Goal: Task Accomplishment & Management: Use online tool/utility

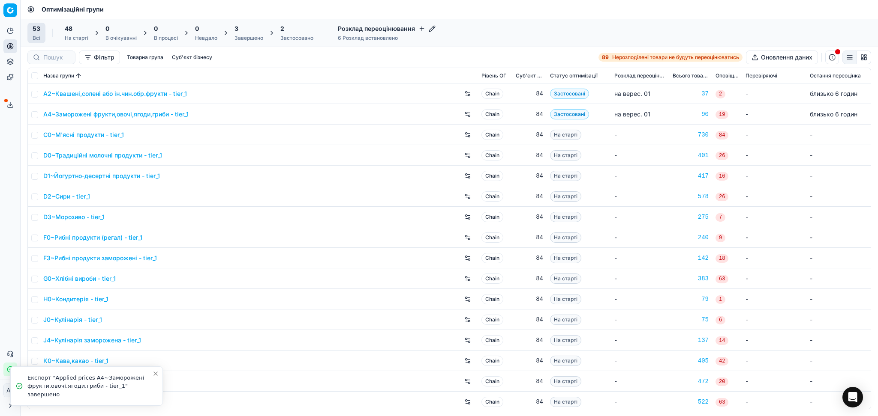
click at [248, 35] on div "Завершено" at bounding box center [248, 38] width 29 height 7
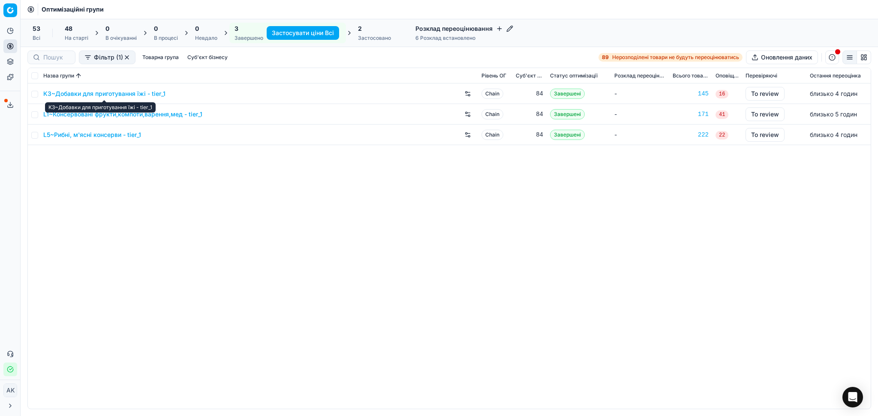
click at [106, 95] on link "K3~Добавки для приготування їжі - tier_1" at bounding box center [104, 94] width 122 height 9
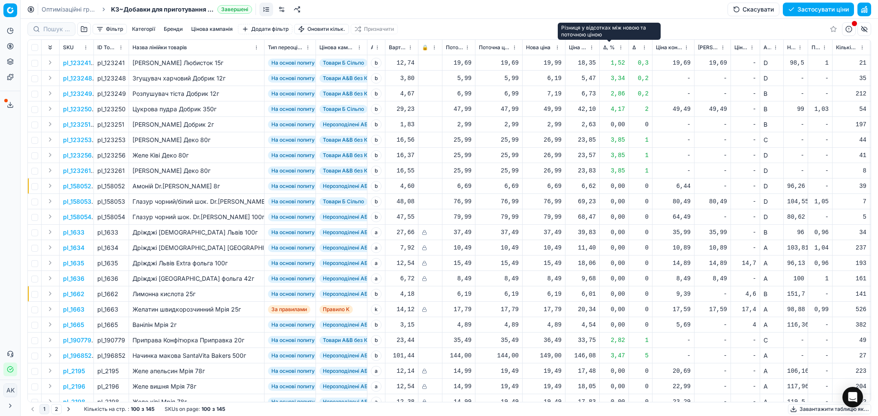
click at [606, 45] on span "Δ, %" at bounding box center [609, 47] width 12 height 7
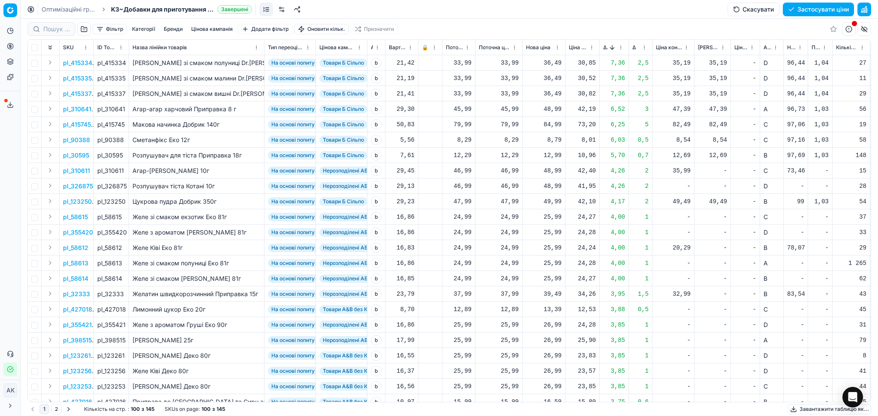
click at [603, 45] on span "Δ, %" at bounding box center [605, 47] width 5 height 7
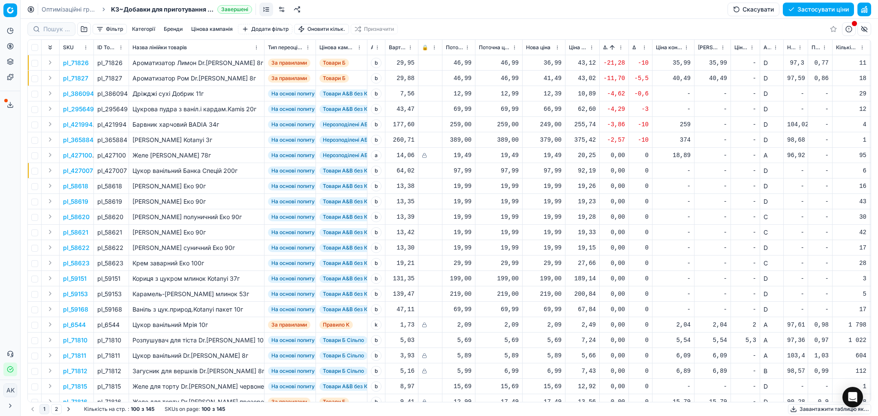
click at [75, 63] on p "pl_71826" at bounding box center [76, 63] width 26 height 9
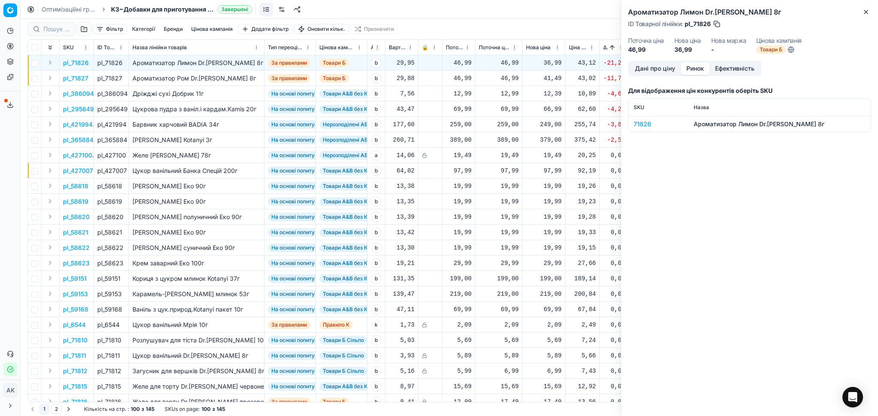
click at [699, 69] on button "Ринок" at bounding box center [694, 69] width 29 height 12
click at [644, 124] on div "71826" at bounding box center [658, 124] width 50 height 9
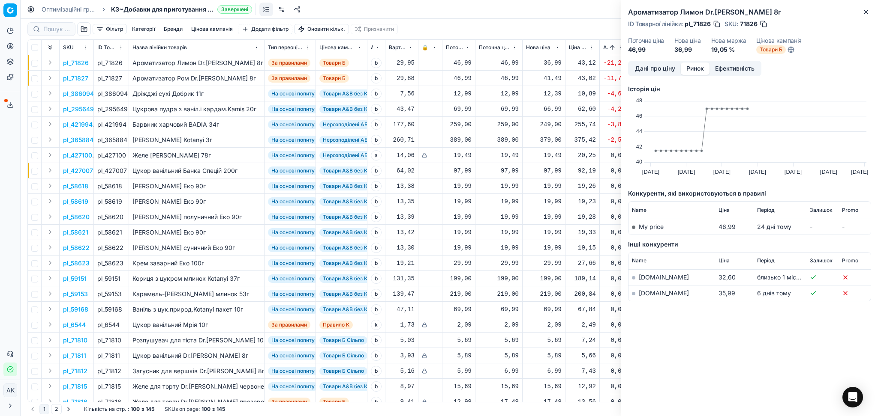
click at [647, 293] on link "[DOMAIN_NAME]" at bounding box center [663, 293] width 50 height 7
click at [864, 12] on icon "button" at bounding box center [865, 12] width 7 height 7
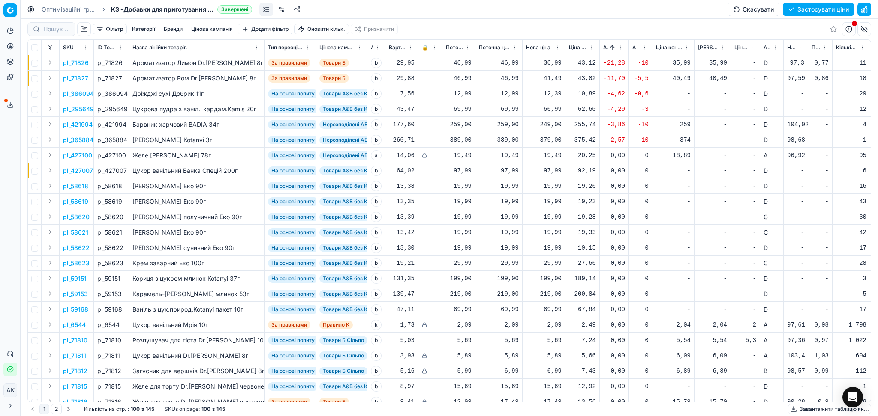
click at [556, 92] on div "12,39" at bounding box center [544, 94] width 36 height 9
drag, startPoint x: 566, startPoint y: 170, endPoint x: 557, endPoint y: 168, distance: 8.3
click at [557, 168] on input "12.39" at bounding box center [574, 169] width 62 height 14
type input "12.99"
click at [611, 48] on button "Sorted by Δ, % ascending" at bounding box center [612, 47] width 9 height 9
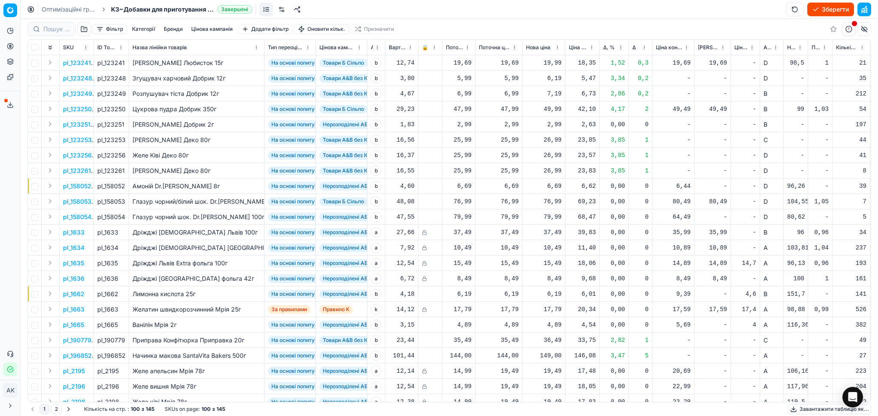
click at [793, 45] on span "Новий ціновий індекс (Сільпо)" at bounding box center [791, 47] width 9 height 7
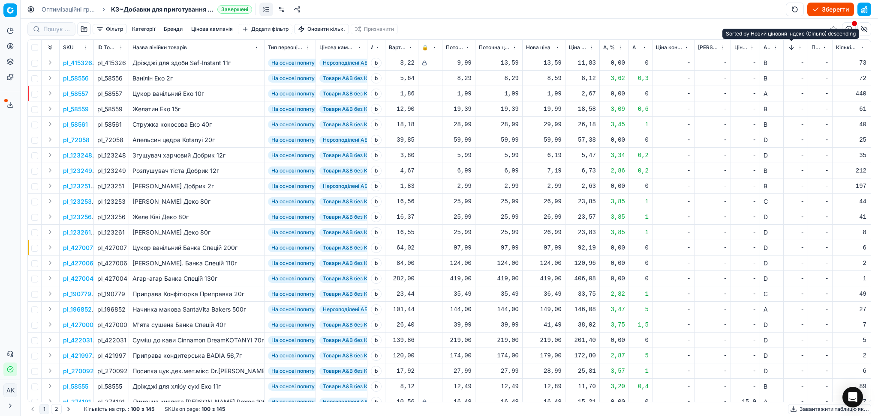
click at [793, 45] on button "Sorted by Новий ціновий індекс (Сільпо) descending" at bounding box center [791, 47] width 9 height 9
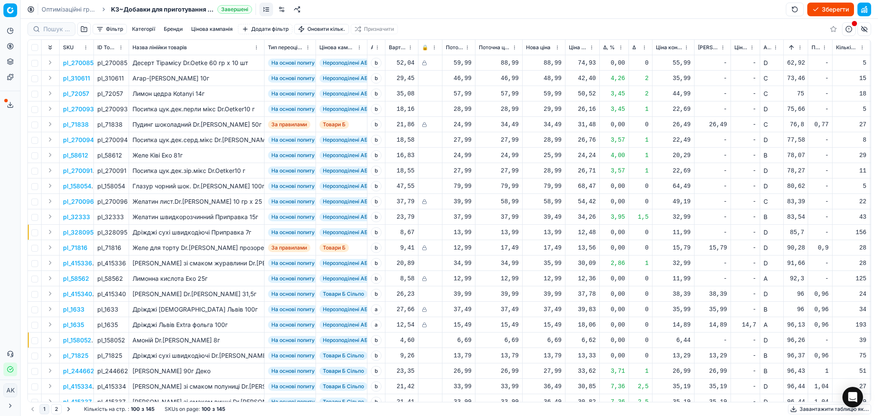
drag, startPoint x: 791, startPoint y: 50, endPoint x: 796, endPoint y: 40, distance: 10.5
click at [791, 51] on button "Sorted by Новий ціновий індекс (Сільпо) ascending" at bounding box center [791, 47] width 9 height 9
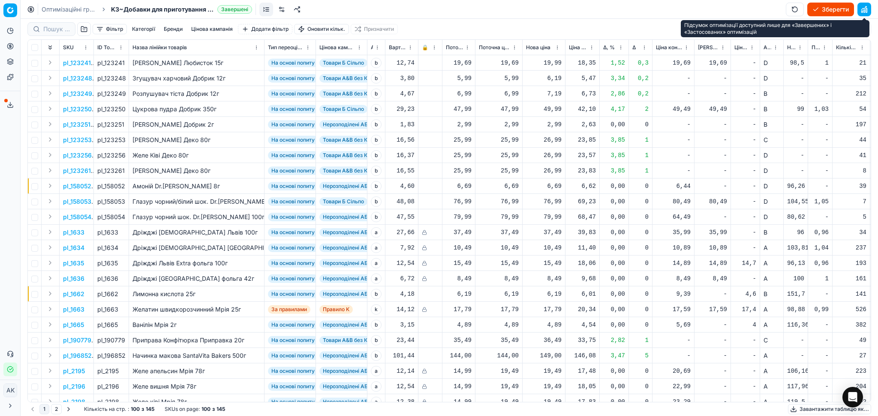
click at [867, 8] on button "button" at bounding box center [864, 10] width 14 height 14
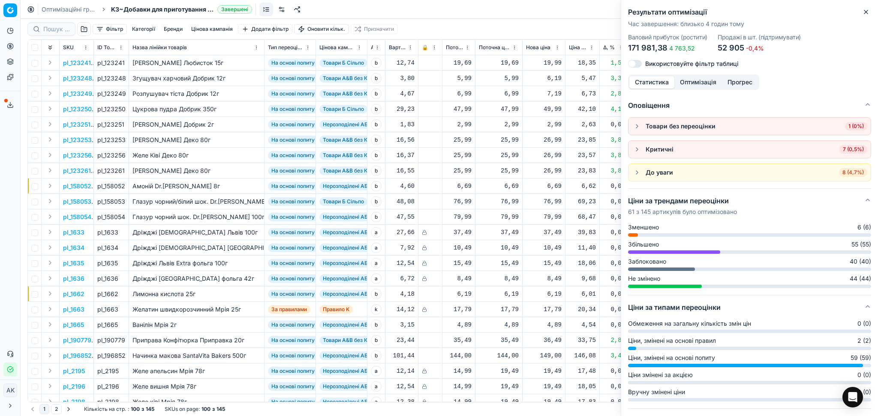
click at [845, 150] on span "7 (0,5%)" at bounding box center [853, 149] width 28 height 9
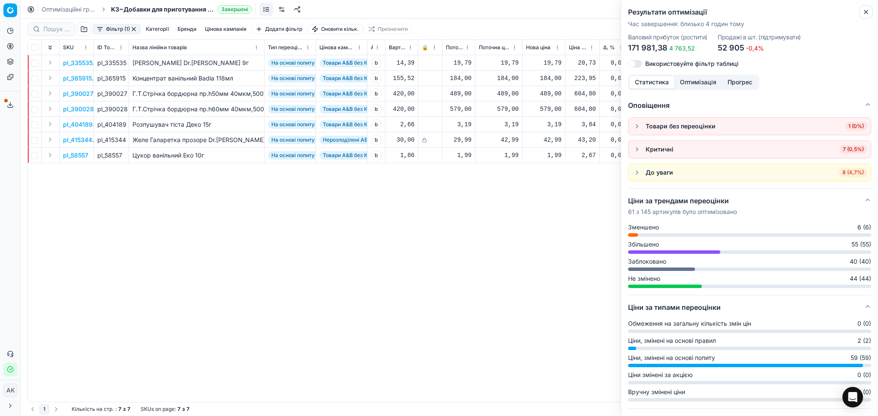
click at [866, 10] on icon "button" at bounding box center [865, 12] width 7 height 7
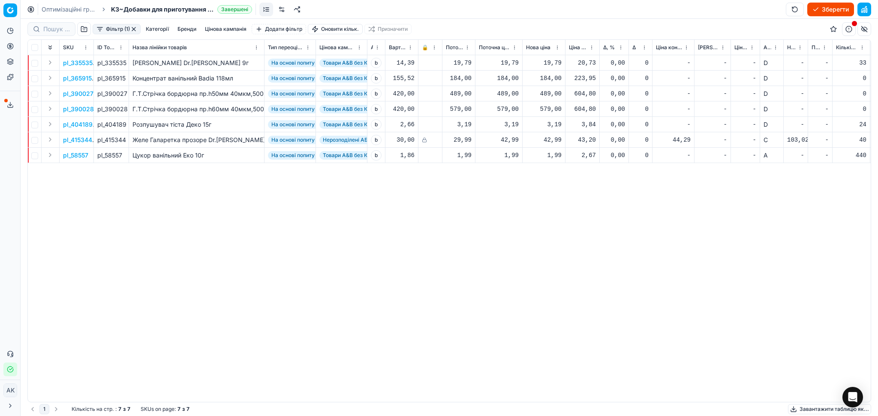
click at [85, 61] on p "pl_335535" at bounding box center [78, 63] width 30 height 9
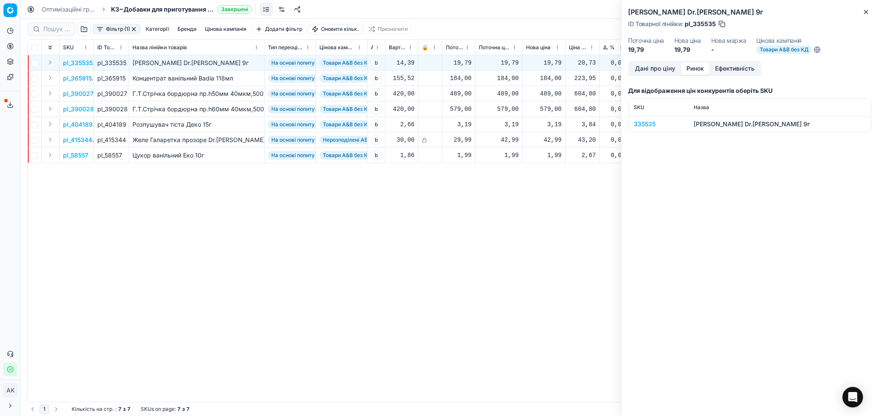
click at [703, 66] on button "Ринок" at bounding box center [694, 69] width 29 height 12
click at [653, 66] on button "Дані про ціну" at bounding box center [654, 69] width 51 height 12
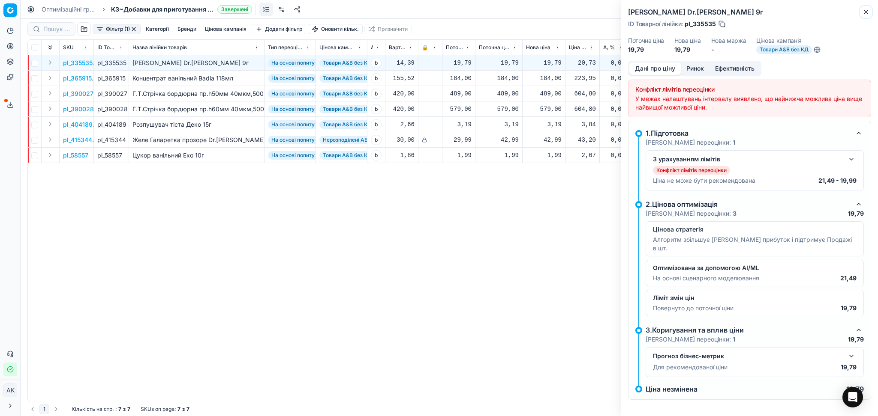
click at [866, 11] on icon "button" at bounding box center [865, 11] width 3 height 3
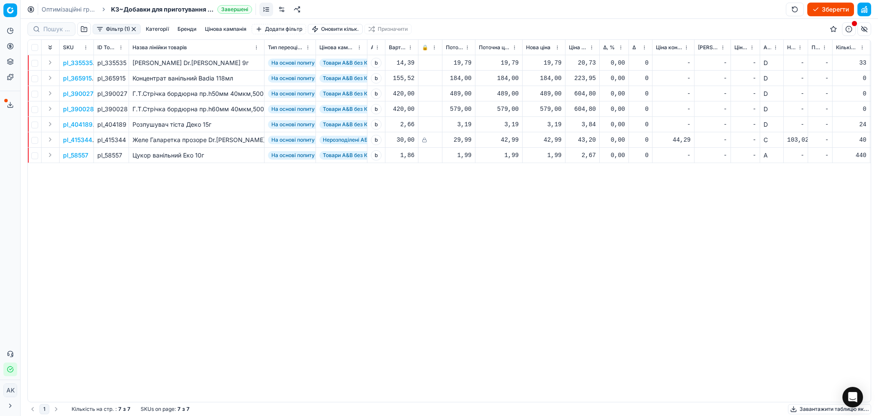
click at [551, 63] on div "19,79" at bounding box center [544, 63] width 36 height 9
drag, startPoint x: 550, startPoint y: 139, endPoint x: 509, endPoint y: 130, distance: 42.0
click at [510, 138] on dl "Поточна: 19,79 Оптимум: 19,79 Вручну: 19.79" at bounding box center [543, 121] width 123 height 56
type input "20.99"
click at [551, 80] on div "184,00" at bounding box center [544, 78] width 36 height 9
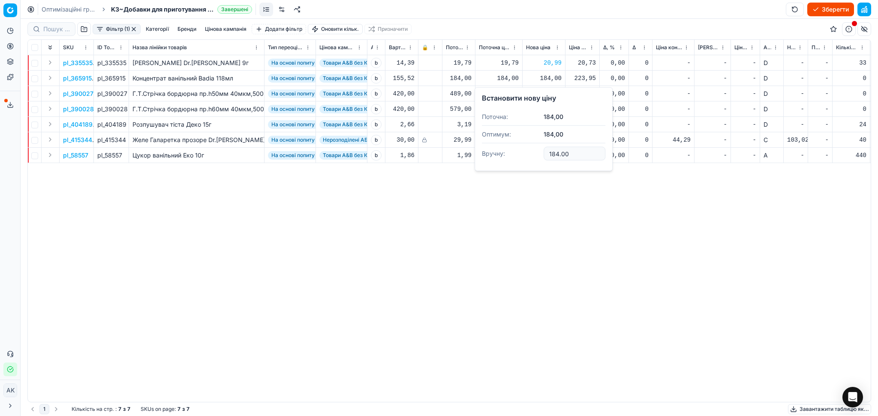
drag, startPoint x: 570, startPoint y: 153, endPoint x: 539, endPoint y: 155, distance: 30.4
click at [540, 155] on dl "Поточна: 184,00 Оптимум: 184,00 Вручну: 184.00" at bounding box center [543, 136] width 123 height 56
type input "199.00"
drag, startPoint x: 106, startPoint y: 61, endPoint x: 126, endPoint y: 63, distance: 20.2
click at [125, 63] on div "pl_335535" at bounding box center [111, 63] width 28 height 9
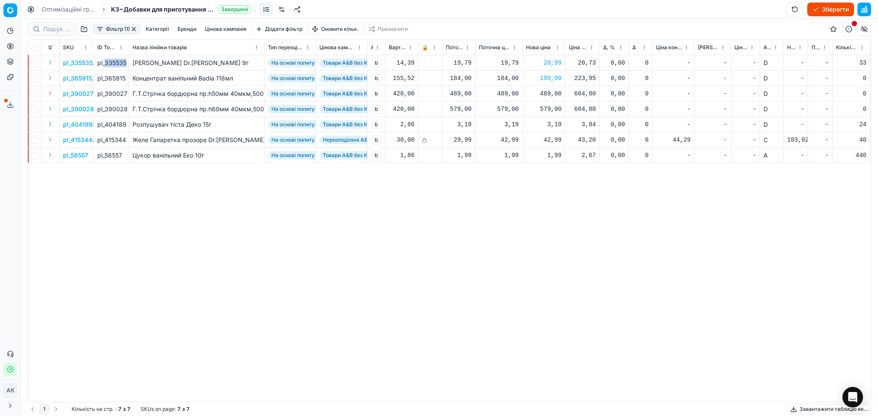
copy div "335535"
click at [545, 62] on div "20,99" at bounding box center [544, 63] width 36 height 9
drag, startPoint x: 568, startPoint y: 141, endPoint x: 485, endPoint y: 143, distance: 83.1
click at [499, 144] on dl "Поточна: 19,79 Оптимум: 19,79 Вручну: 20.99" at bounding box center [543, 121] width 123 height 56
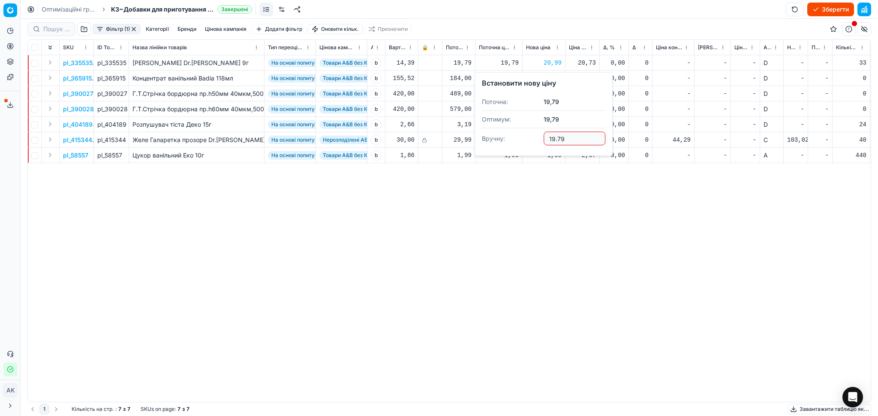
type input "19.79"
drag, startPoint x: 105, startPoint y: 78, endPoint x: 126, endPoint y: 81, distance: 21.1
click at [126, 81] on td "pl_365915" at bounding box center [111, 78] width 35 height 15
copy div "365915"
click at [542, 76] on div "199,00" at bounding box center [544, 78] width 36 height 9
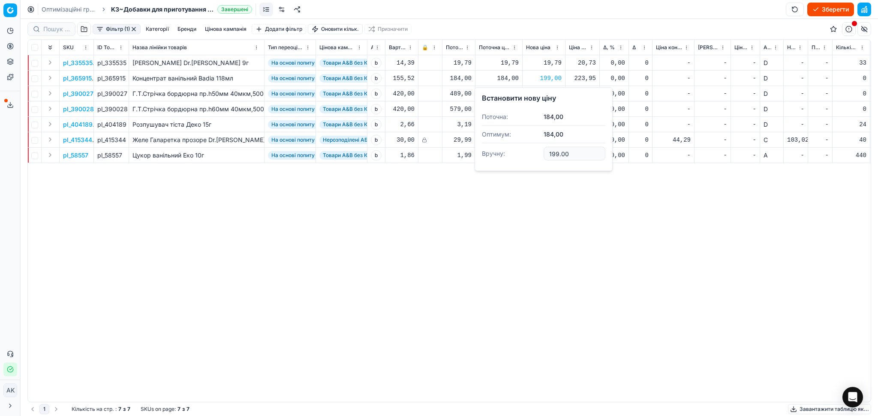
drag, startPoint x: 573, startPoint y: 153, endPoint x: 491, endPoint y: 134, distance: 84.7
click at [488, 152] on dl "Поточна: 184,00 Оптимум: 184,00 Вручну: 199.00" at bounding box center [543, 136] width 123 height 56
type input "184.00"
drag, startPoint x: 105, startPoint y: 124, endPoint x: 128, endPoint y: 125, distance: 22.7
click at [128, 125] on td "pl_404189" at bounding box center [111, 124] width 35 height 15
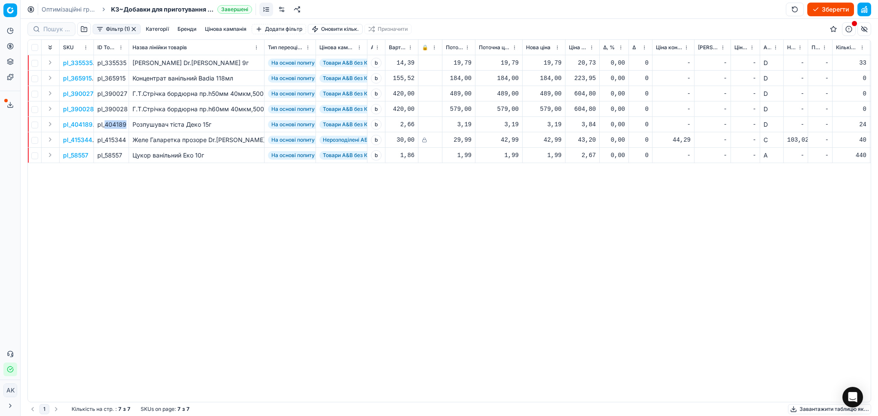
copy div "404189"
click at [552, 122] on div "3,19" at bounding box center [544, 124] width 36 height 9
drag, startPoint x: 564, startPoint y: 204, endPoint x: 505, endPoint y: 201, distance: 59.2
click at [511, 203] on dl "Поточна: 3,19 Оптимум: 3,19 Вручну: 3.19" at bounding box center [543, 183] width 123 height 56
type input "3.99"
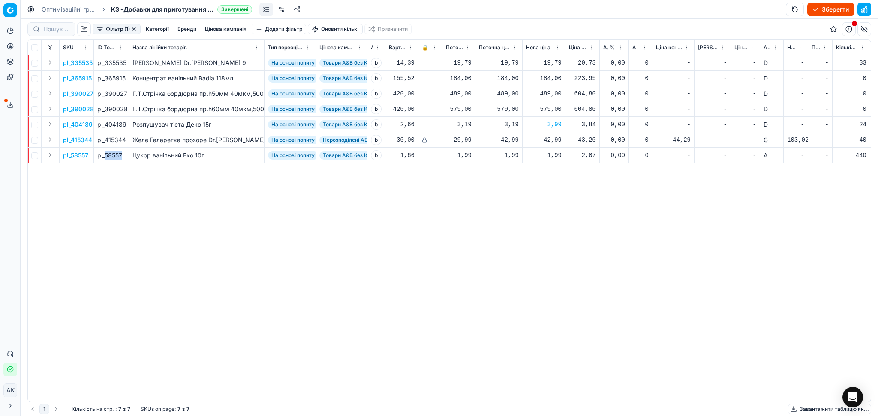
drag, startPoint x: 105, startPoint y: 156, endPoint x: 124, endPoint y: 159, distance: 19.9
click at [124, 159] on div "pl_58557" at bounding box center [111, 155] width 28 height 9
copy div "58557"
click at [552, 157] on div "1,99" at bounding box center [544, 155] width 36 height 9
drag, startPoint x: 532, startPoint y: 234, endPoint x: 527, endPoint y: 231, distance: 5.6
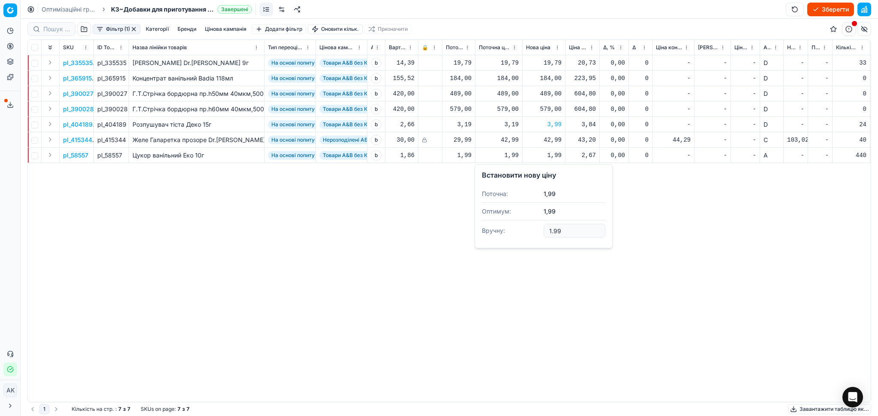
click at [530, 234] on dl "Поточна: 1,99 Оптимум: 1,99 Вручну: 1.99" at bounding box center [543, 214] width 123 height 56
type input "2.99"
click at [135, 26] on button "button" at bounding box center [133, 29] width 7 height 7
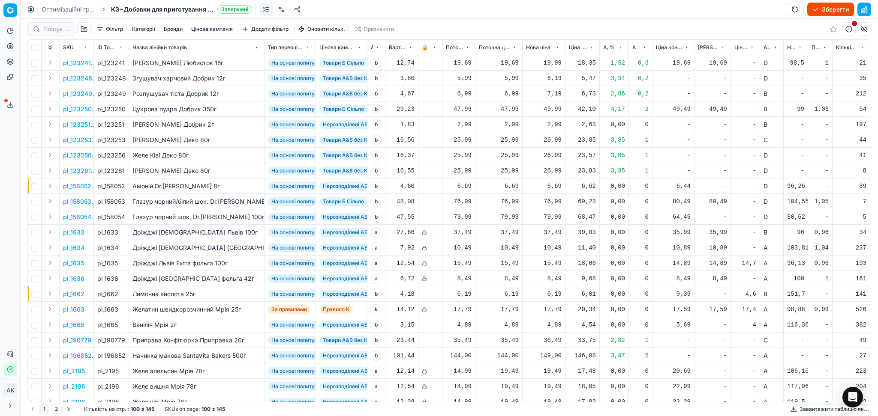
click at [820, 410] on button "Завантажити таблицю як..." at bounding box center [829, 409] width 83 height 10
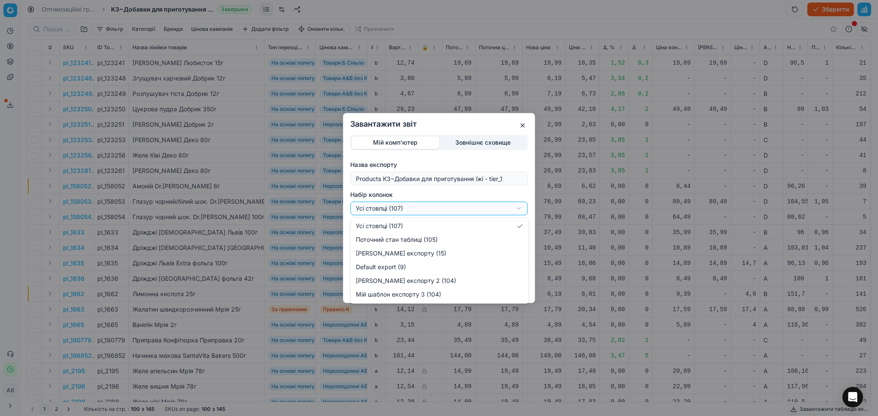
click at [398, 209] on div "Завантажити звіт Мій комп'ютер Зовнішнє сховище Назва експорту Products K3~Доба…" at bounding box center [439, 208] width 878 height 416
select select "custom"
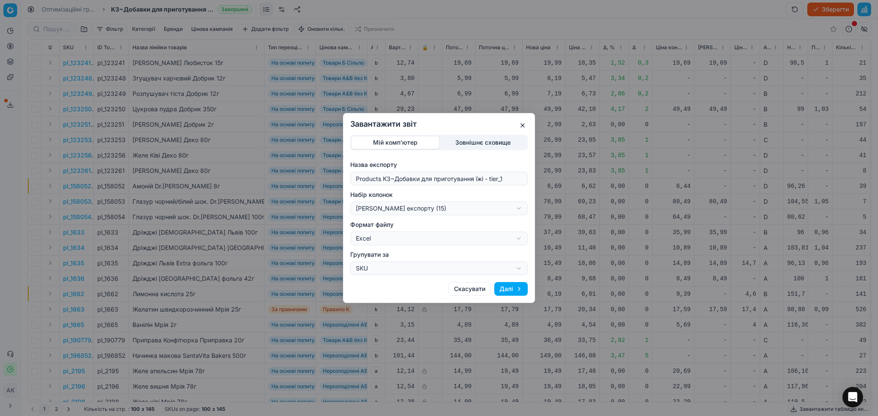
click at [507, 289] on button "Далі" at bounding box center [510, 289] width 33 height 14
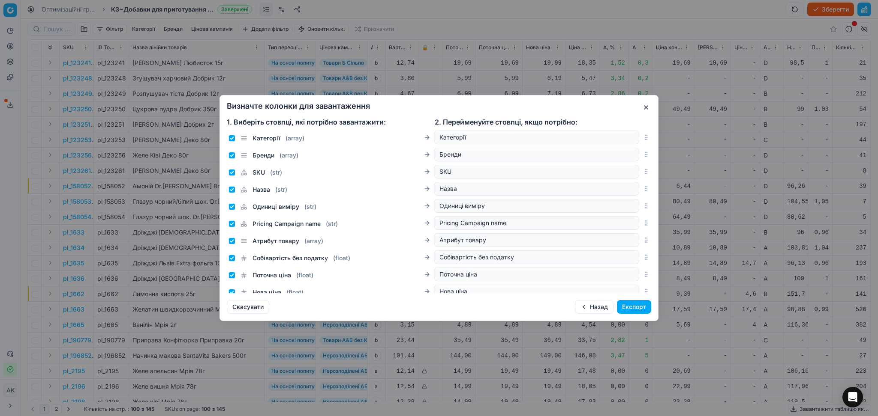
click at [630, 308] on button "Експорт" at bounding box center [634, 307] width 34 height 14
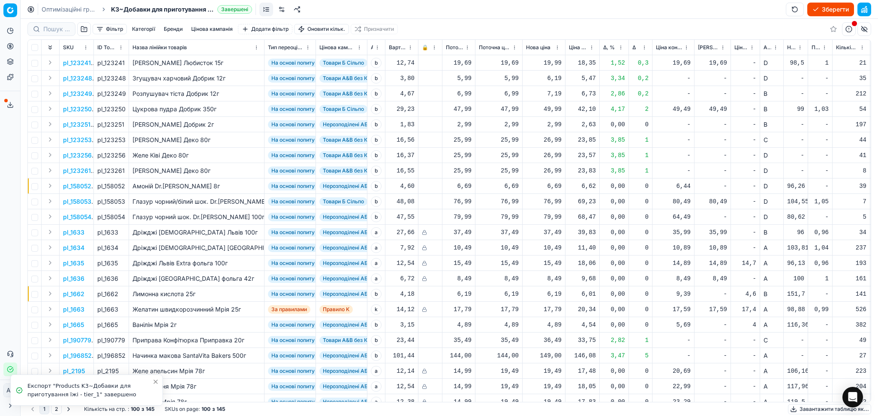
click at [10, 105] on line at bounding box center [10, 103] width 0 height 3
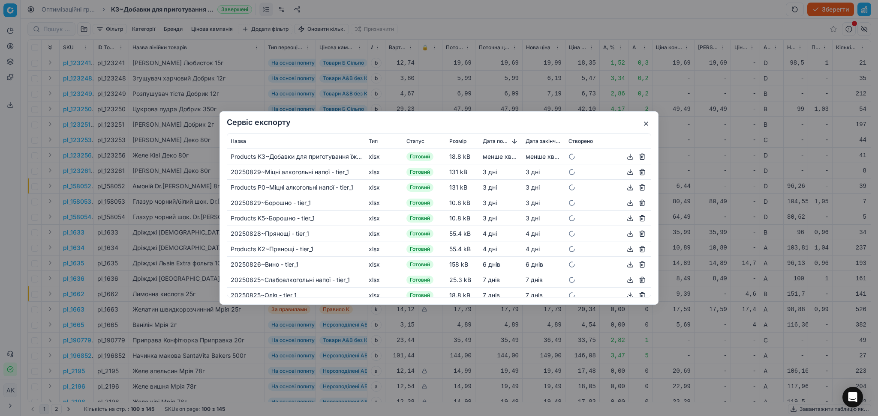
click at [625, 155] on button "button" at bounding box center [630, 157] width 10 height 10
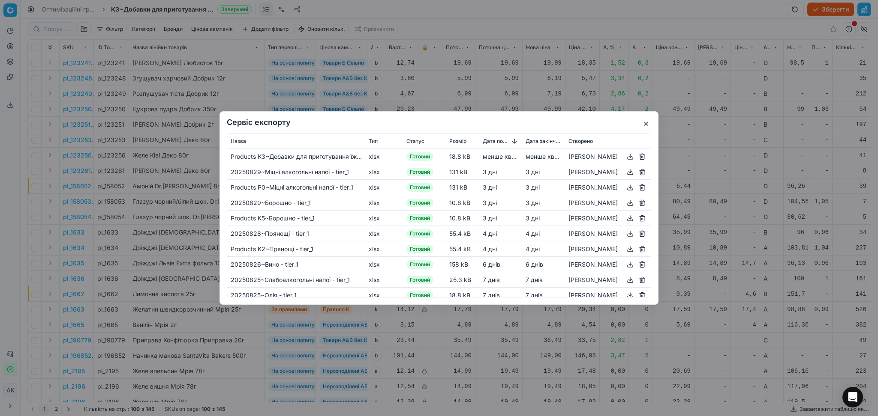
click at [644, 124] on button "button" at bounding box center [646, 124] width 10 height 10
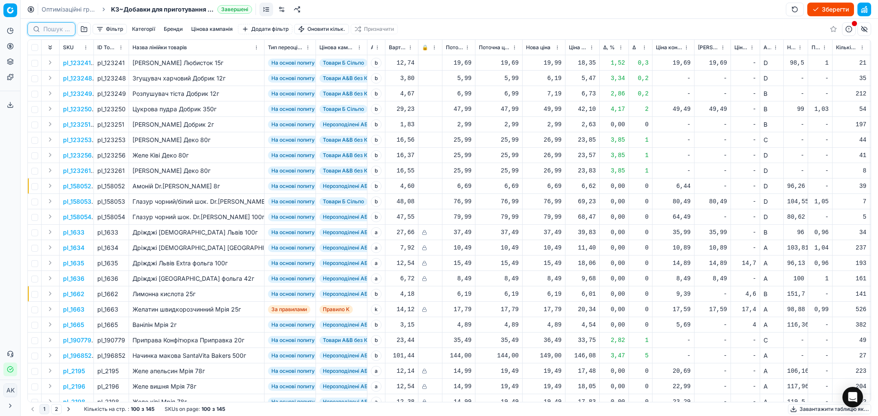
click at [64, 31] on input at bounding box center [56, 29] width 27 height 9
paste input "421994"
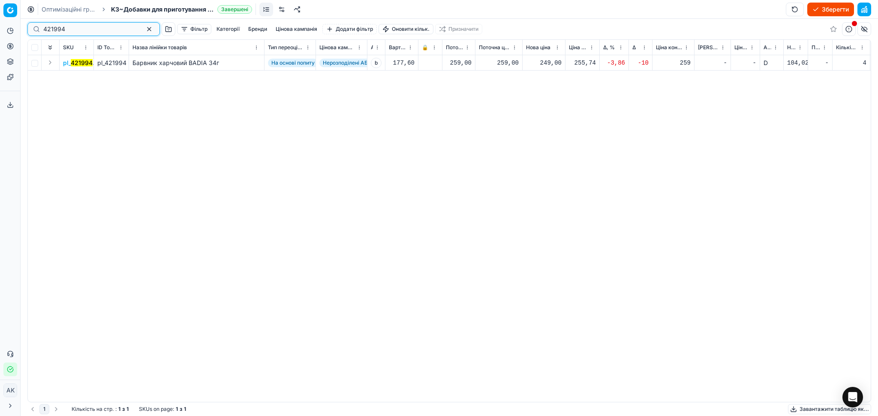
type input "421994"
click at [553, 64] on div "249,00" at bounding box center [544, 63] width 36 height 9
drag, startPoint x: 571, startPoint y: 136, endPoint x: 470, endPoint y: 133, distance: 101.6
click at [485, 138] on dl "Поточна: 259,00 Оптимум: 249,00 Вручну: 249.00" at bounding box center [543, 121] width 123 height 56
type input "259.00"
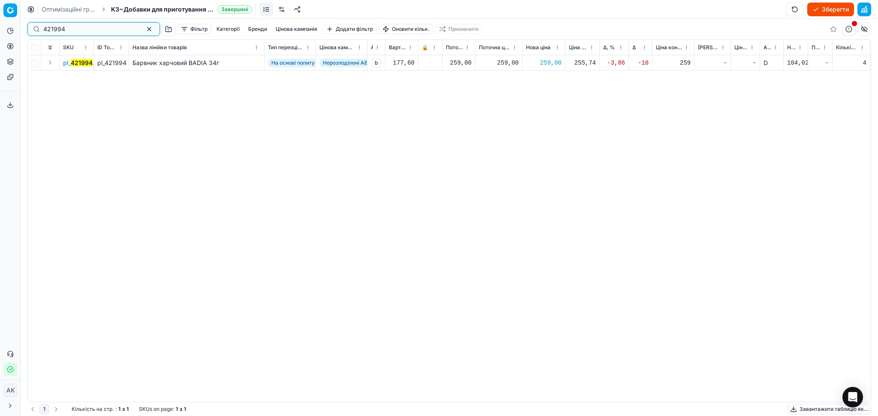
drag, startPoint x: 76, startPoint y: 29, endPoint x: 0, endPoint y: 30, distance: 76.3
click at [0, 30] on div "Pricing platform Аналітика Цінова оптимізація Асортимент продукції Шаблони Серв…" at bounding box center [439, 208] width 878 height 416
paste input "7099"
type input "427099"
click at [557, 63] on div "17,59" at bounding box center [544, 63] width 36 height 9
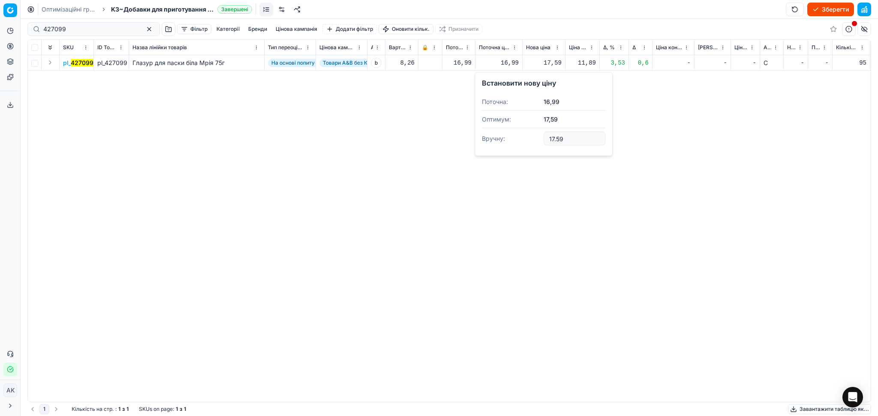
drag, startPoint x: 583, startPoint y: 136, endPoint x: 463, endPoint y: 138, distance: 120.0
click at [468, 139] on body "Pricing platform Аналітика Цінова оптимізація Асортимент продукції Шаблони Серв…" at bounding box center [439, 208] width 878 height 416
drag, startPoint x: 567, startPoint y: 141, endPoint x: 530, endPoint y: 141, distance: 37.7
click at [530, 141] on dl "Поточна: 16,99 Оптимум: 17,59 Вручну: 17.59" at bounding box center [543, 121] width 123 height 56
type input "16.99"
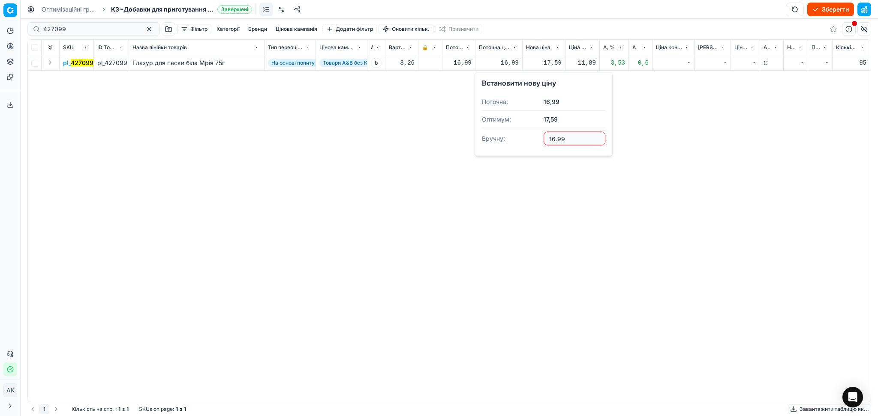
click at [595, 186] on div "pl_ 427099 pl_427099 Глазур для паски біла Мрія 75г На основі попиту Товари А&B…" at bounding box center [449, 228] width 842 height 347
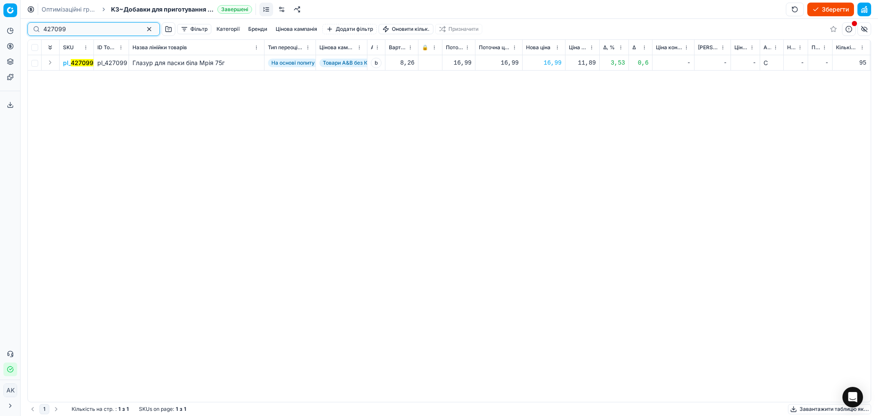
drag, startPoint x: 73, startPoint y: 28, endPoint x: 47, endPoint y: 20, distance: 27.1
click at [0, 29] on div "Pricing platform Аналітика Цінова оптимізація Асортимент продукції Шаблони Серв…" at bounding box center [439, 208] width 878 height 416
paste input "15336"
type input "415336"
click at [554, 63] on div "35,99" at bounding box center [544, 63] width 36 height 9
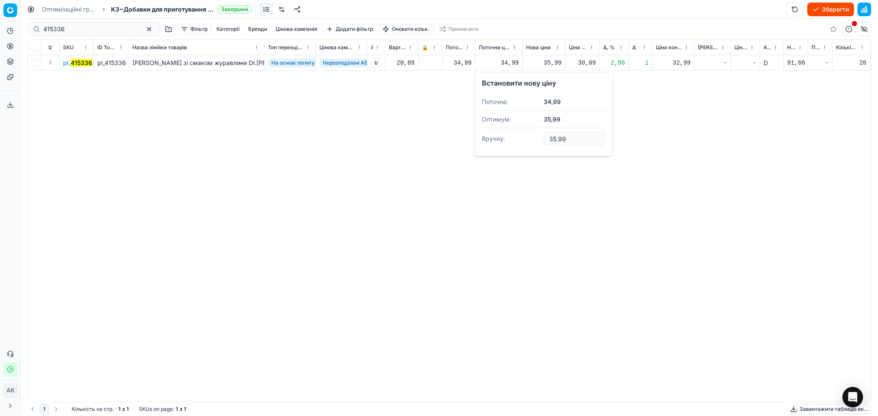
drag, startPoint x: 568, startPoint y: 138, endPoint x: 446, endPoint y: 136, distance: 121.7
click at [448, 137] on body "Pricing platform Аналітика Цінова оптимізація Асортимент продукції Шаблони Серв…" at bounding box center [439, 208] width 878 height 416
type input "34.99"
drag, startPoint x: 68, startPoint y: 29, endPoint x: 0, endPoint y: 26, distance: 67.8
click at [0, 29] on div "Pricing platform Аналітика Цінова оптимізація Асортимент продукції Шаблони Серв…" at bounding box center [439, 208] width 878 height 416
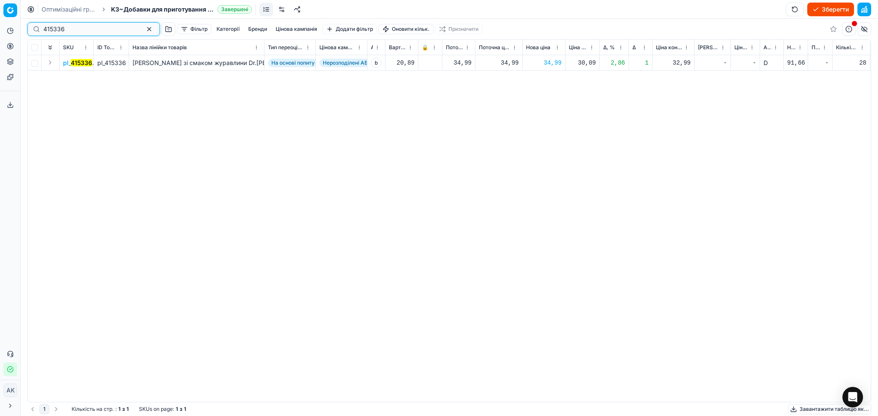
paste input "21997"
type input "421997"
click at [542, 60] on div "179,00" at bounding box center [544, 63] width 36 height 9
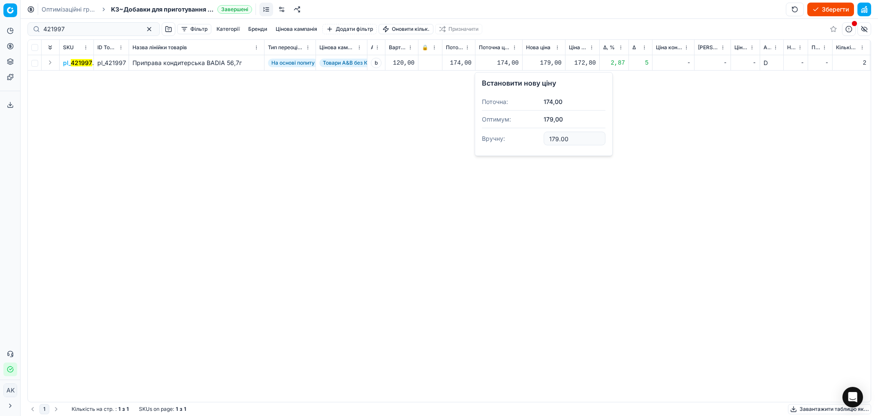
drag, startPoint x: 573, startPoint y: 143, endPoint x: 486, endPoint y: 139, distance: 87.5
click at [488, 141] on dl "Поточна: 174,00 Оптимум: 179,00 Вручну: 179.00" at bounding box center [543, 121] width 123 height 56
type input "174.00"
click at [0, 27] on div "Pricing platform Аналітика Цінова оптимізація Асортимент продукції Шаблони Серв…" at bounding box center [439, 208] width 878 height 416
paste input "295649"
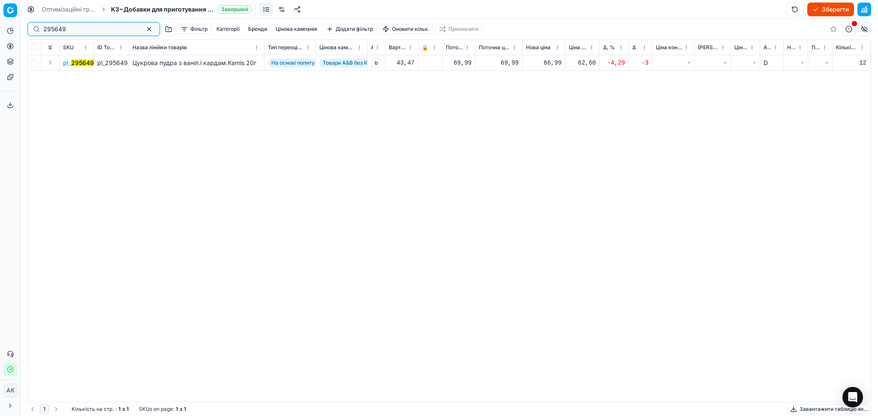
type input "295649"
click at [557, 63] on div "66,99" at bounding box center [544, 63] width 36 height 9
drag, startPoint x: 570, startPoint y: 138, endPoint x: 515, endPoint y: 140, distance: 55.8
click at [520, 141] on dl "Поточна: 69,99 Оптимум: 66,99 Вручну: 66.99" at bounding box center [543, 121] width 123 height 56
type input "69.99"
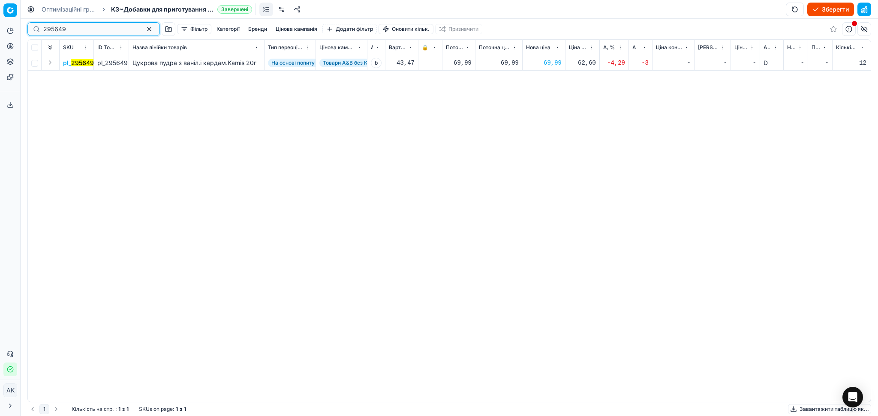
click at [144, 30] on button "button" at bounding box center [149, 29] width 10 height 10
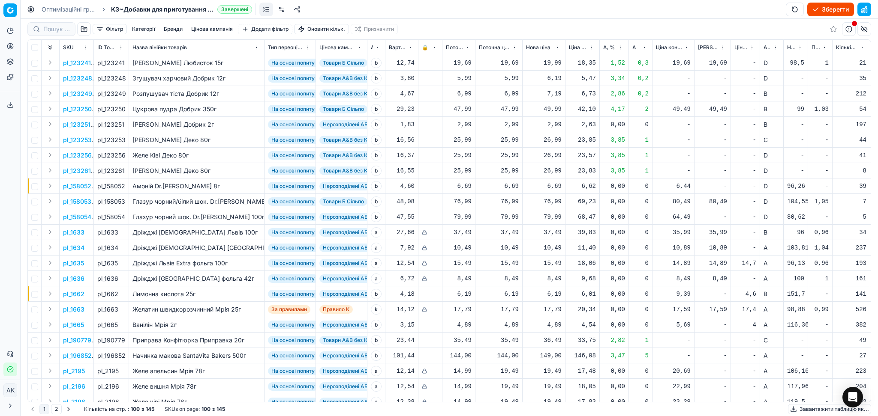
click at [839, 10] on button "Зберегти" at bounding box center [830, 10] width 47 height 14
click at [79, 9] on link "Оптимізаційні групи" at bounding box center [69, 9] width 55 height 9
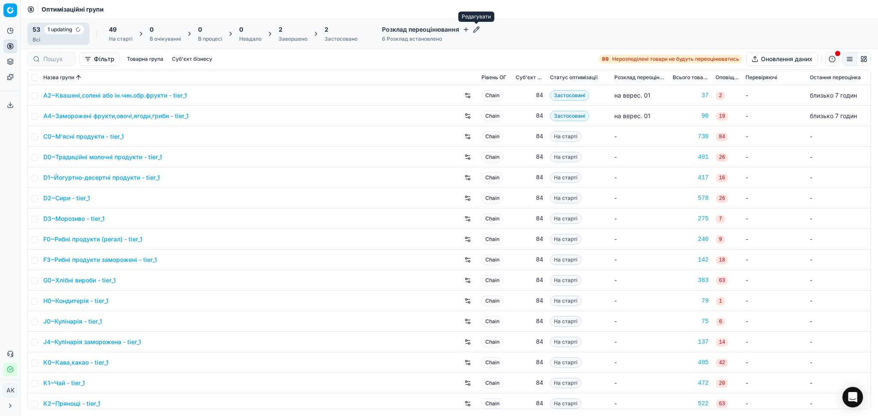
click at [476, 28] on icon "button" at bounding box center [476, 29] width 7 height 7
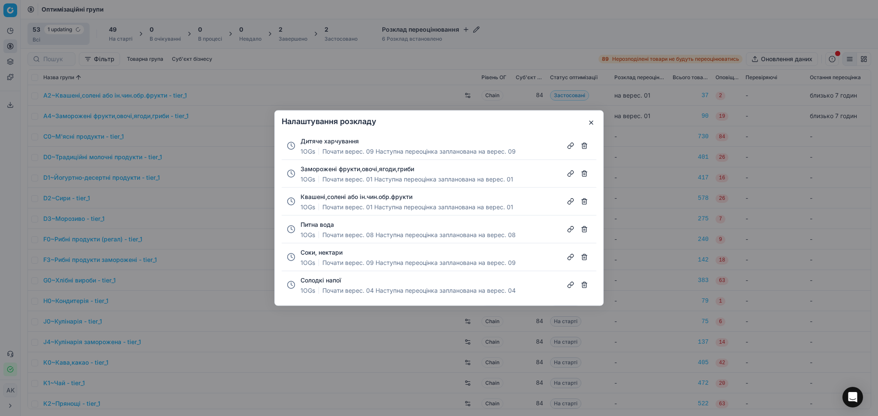
click at [592, 123] on button "button" at bounding box center [591, 123] width 10 height 10
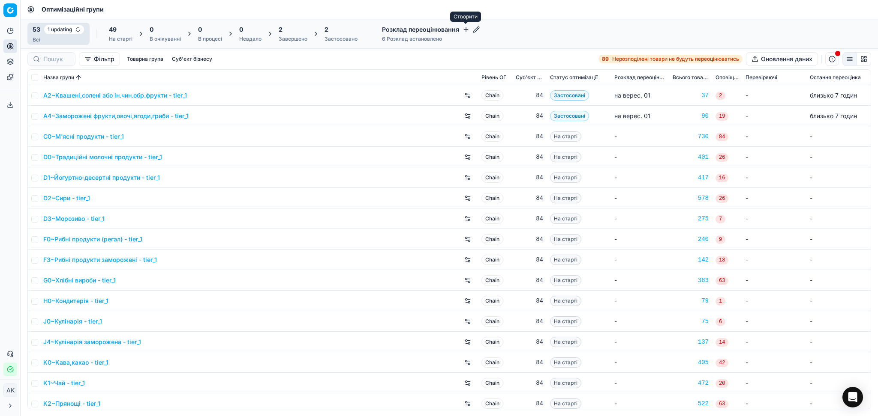
click at [466, 27] on icon "button" at bounding box center [465, 29] width 7 height 7
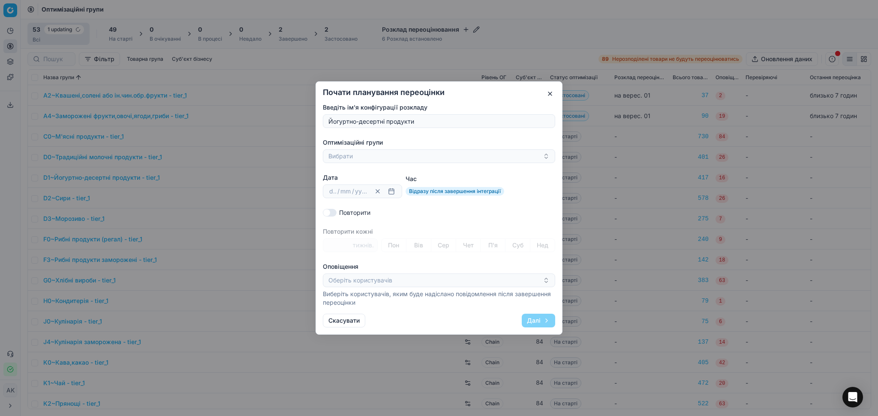
type input "Йогуртно-десертні продукти"
click at [462, 150] on div "Оптимізаційні групи Вибрати" at bounding box center [439, 150] width 232 height 25
click at [462, 156] on button "Вибрати" at bounding box center [439, 157] width 232 height 14
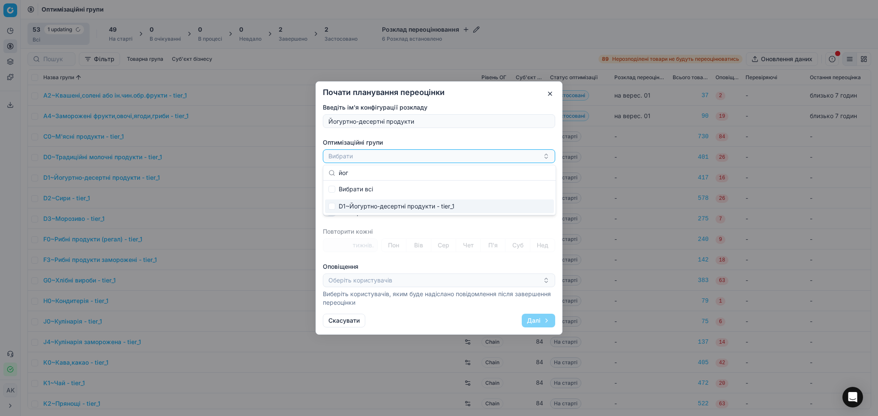
type input "йог"
click at [459, 208] on div "D1~Йогуртно-десертні продукти - tier_1" at bounding box center [439, 207] width 229 height 14
checkbox input "true"
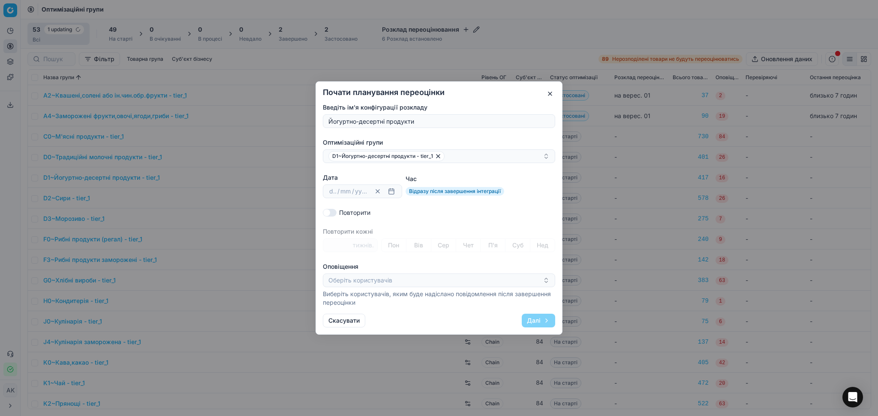
click at [474, 140] on label "Оптимізаційні групи" at bounding box center [439, 142] width 232 height 9
click at [474, 150] on button "D1~Йогуртно-десертні продукти - tier_1" at bounding box center [439, 157] width 232 height 14
click at [472, 137] on div "Введіть ім'я конфігурації розкладу Йогуртно-десертні продукти Оптимізаційні гру…" at bounding box center [439, 205] width 232 height 204
click at [389, 194] on button "button" at bounding box center [391, 191] width 10 height 10
click at [359, 260] on button "2" at bounding box center [364, 262] width 14 height 14
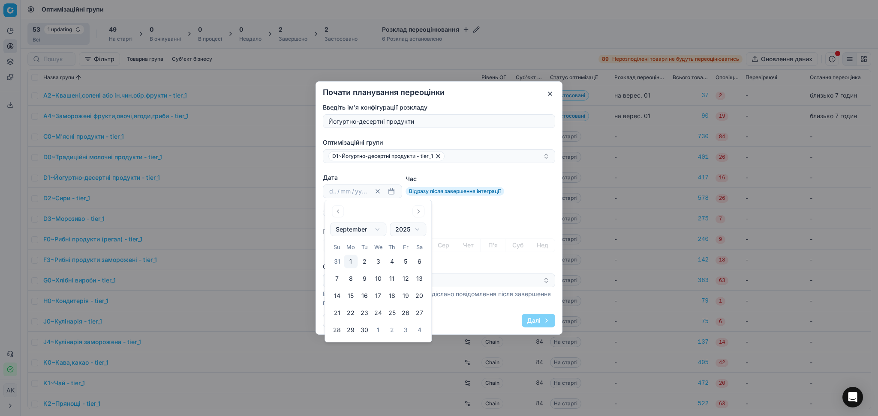
type input "02"
type input "09"
type input "2025"
click at [553, 209] on div "Повторити" at bounding box center [439, 213] width 232 height 9
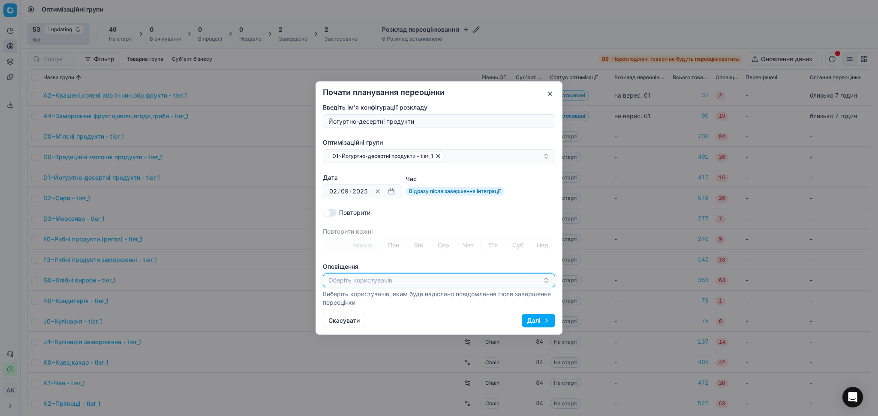
click at [414, 281] on button "Оберіть користувачів" at bounding box center [439, 281] width 232 height 14
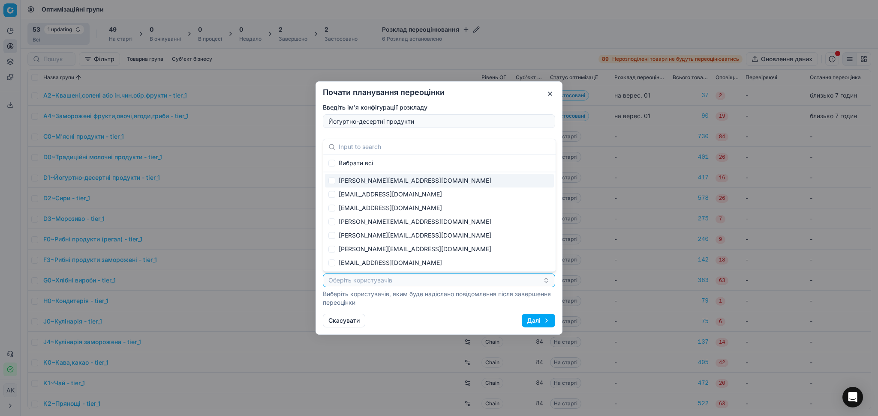
click at [365, 183] on div "[PERSON_NAME][EMAIL_ADDRESS][DOMAIN_NAME]" at bounding box center [439, 181] width 229 height 14
checkbox input "true"
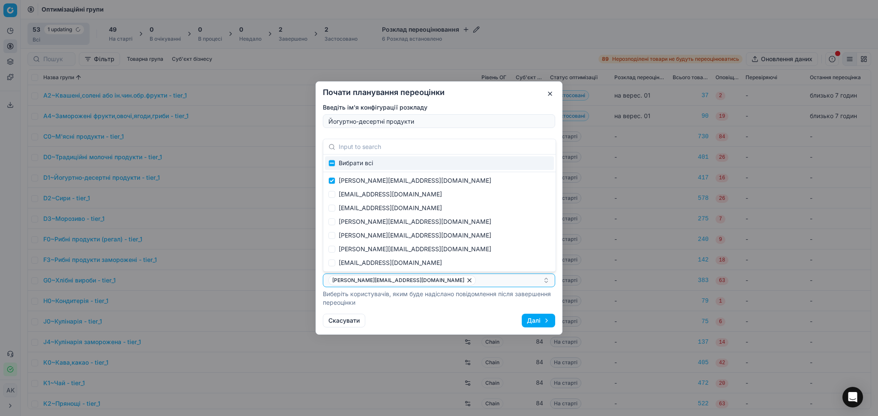
click at [454, 133] on div "Введіть ім'я конфігурації розкладу Йогуртно-десертні продукти Оптимізаційні гру…" at bounding box center [439, 205] width 232 height 204
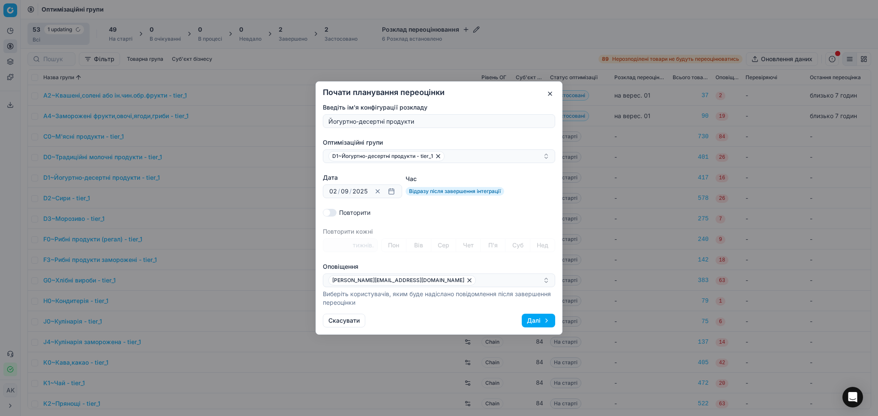
click at [539, 322] on button "Далі" at bounding box center [537, 321] width 33 height 14
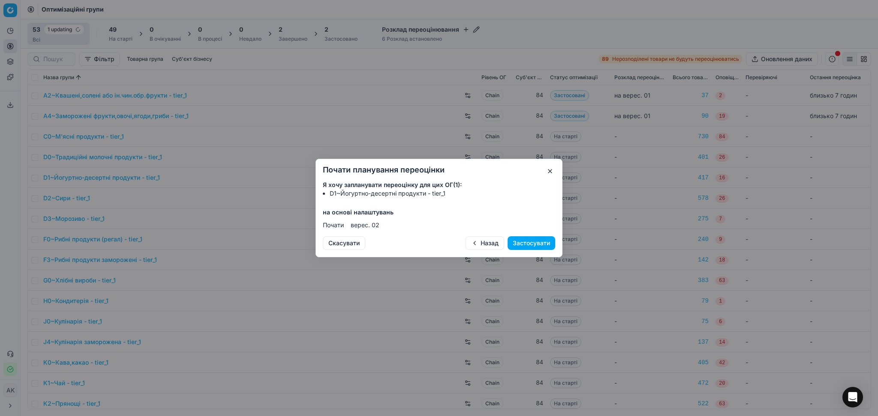
click at [535, 243] on button "Застосувати" at bounding box center [531, 244] width 48 height 14
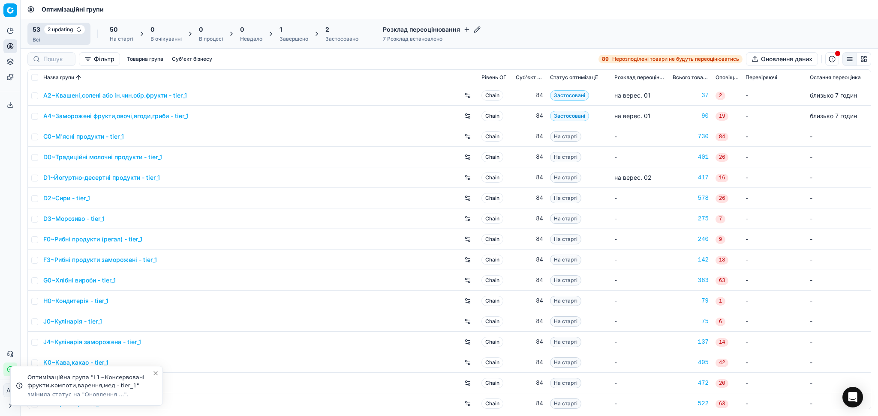
click at [467, 31] on icon "button" at bounding box center [466, 29] width 7 height 7
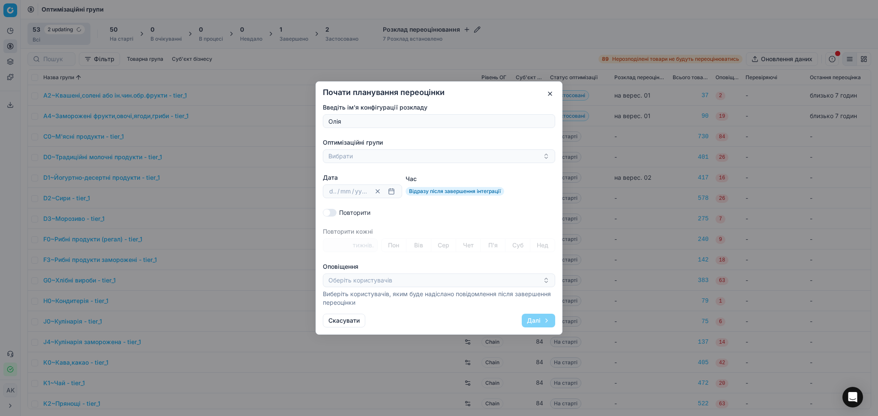
type input "Олія"
click at [371, 158] on button "Вибрати" at bounding box center [439, 157] width 232 height 14
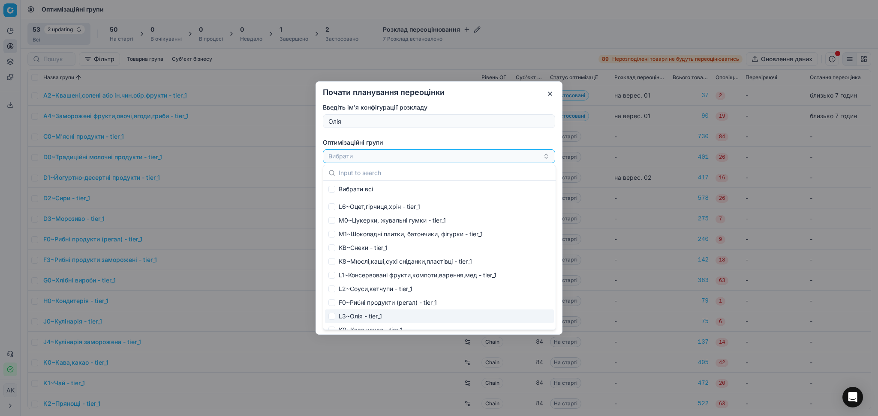
click at [371, 318] on div "L3~Олія - tier_1" at bounding box center [439, 317] width 229 height 14
checkbox input "true"
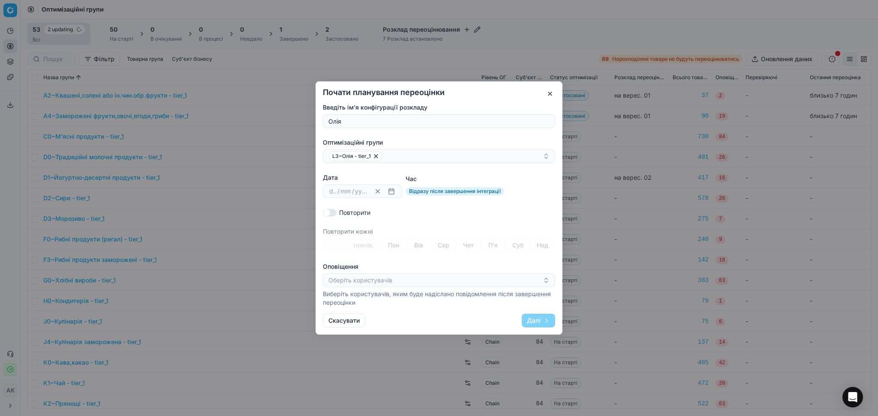
click at [435, 141] on label "Оптимізаційні групи" at bounding box center [439, 142] width 232 height 9
click at [435, 150] on button "L3~Олія - tier_1" at bounding box center [439, 157] width 232 height 14
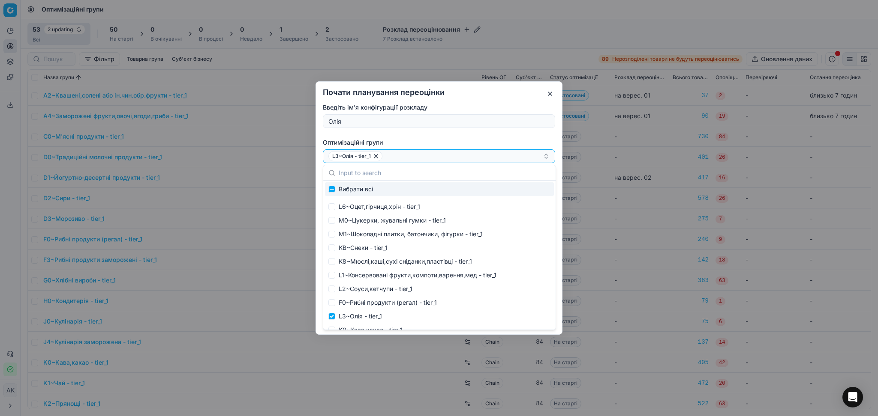
click at [444, 135] on div "Введіть ім'я конфігурації розкладу Олія Оптимізаційні групи L3~Олія - tier_1 Да…" at bounding box center [439, 205] width 232 height 204
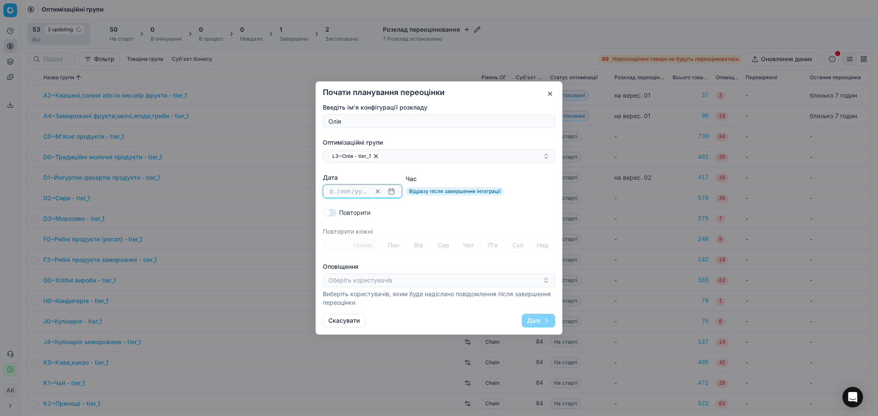
click at [395, 192] on button "button" at bounding box center [391, 191] width 10 height 10
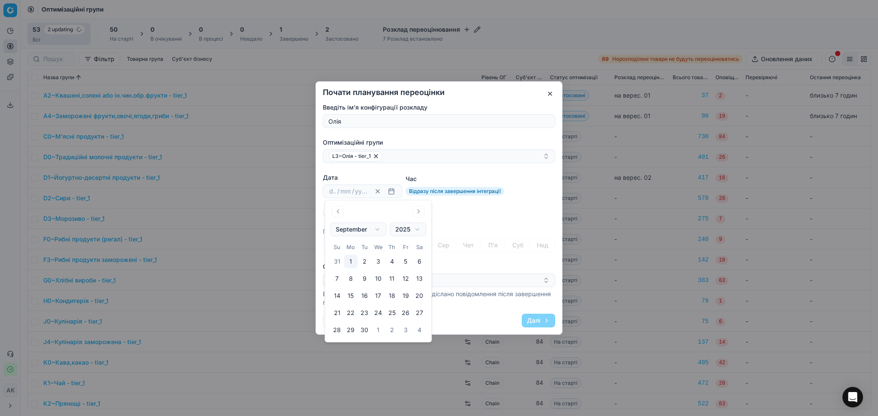
click at [362, 262] on button "2" at bounding box center [364, 262] width 14 height 14
type input "02"
type input "09"
type input "2025"
click at [527, 182] on div "Дата 02 [DATE] / 2025 2025 Clear date Час Відразу після завершення інтеграції" at bounding box center [439, 186] width 232 height 25
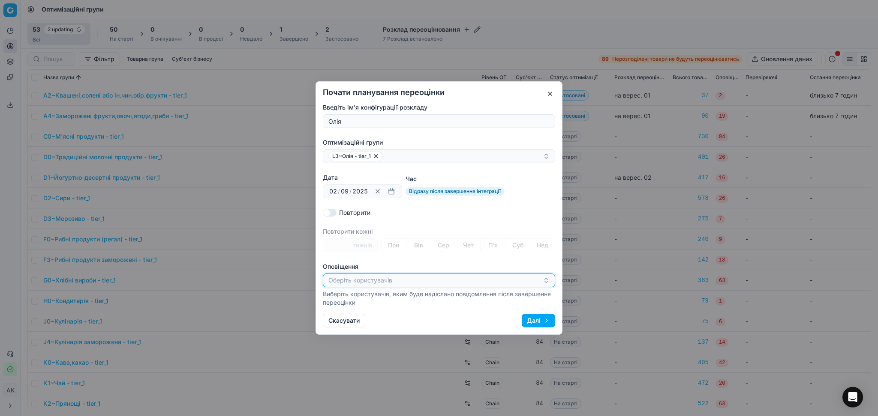
click at [433, 285] on button "Оберіть користувачів" at bounding box center [439, 281] width 232 height 14
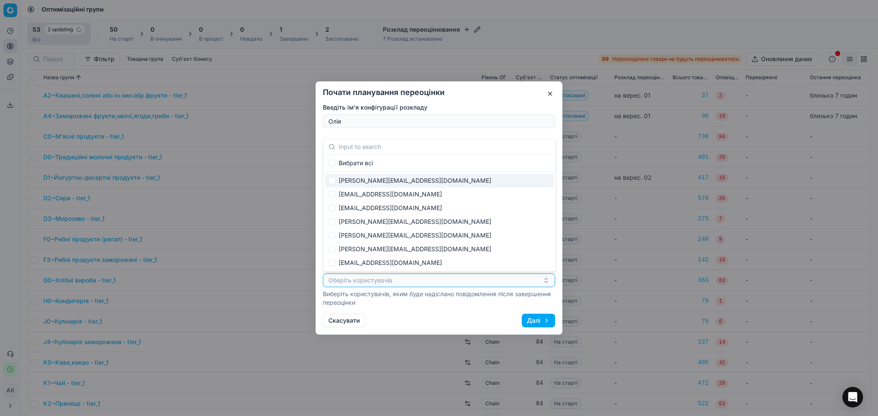
click at [380, 177] on div "[PERSON_NAME][EMAIL_ADDRESS][DOMAIN_NAME]" at bounding box center [439, 181] width 229 height 14
checkbox input "true"
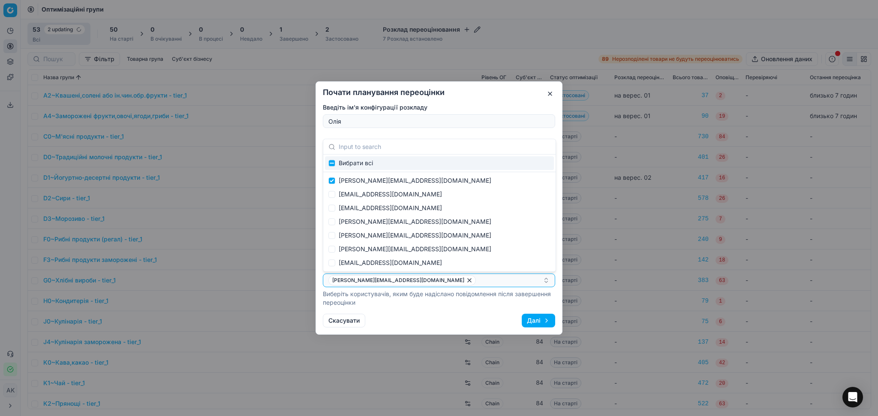
click at [480, 103] on div "Почати планування переоцінки Введіть ім'я конфігурації розкладу [PERSON_NAME] г…" at bounding box center [438, 208] width 247 height 254
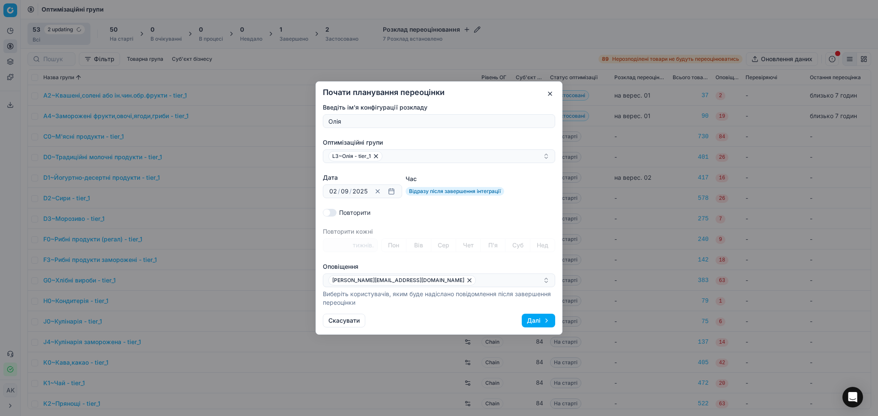
click at [540, 320] on button "Далі" at bounding box center [537, 321] width 33 height 14
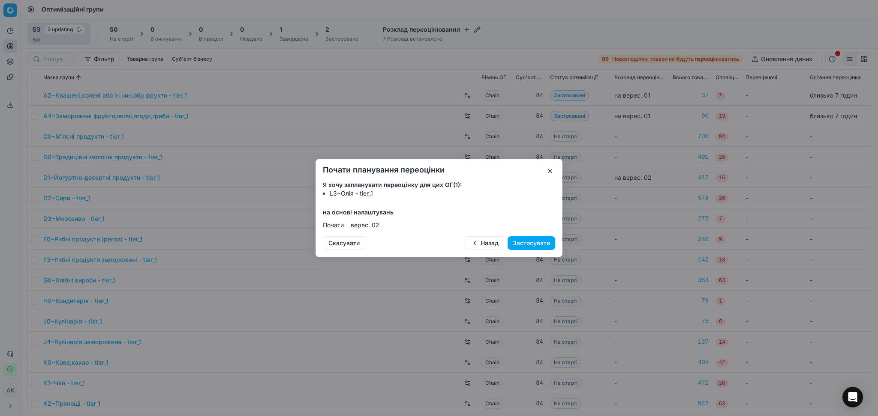
click at [524, 241] on button "Застосувати" at bounding box center [531, 244] width 48 height 14
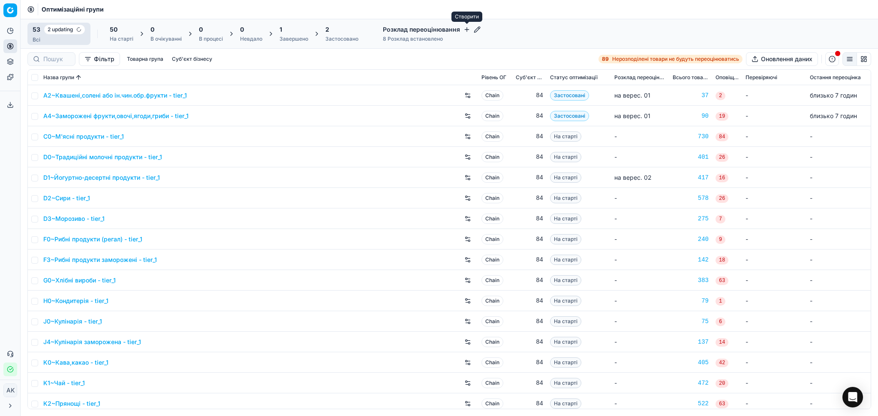
click at [465, 27] on icon "button" at bounding box center [466, 29] width 7 height 7
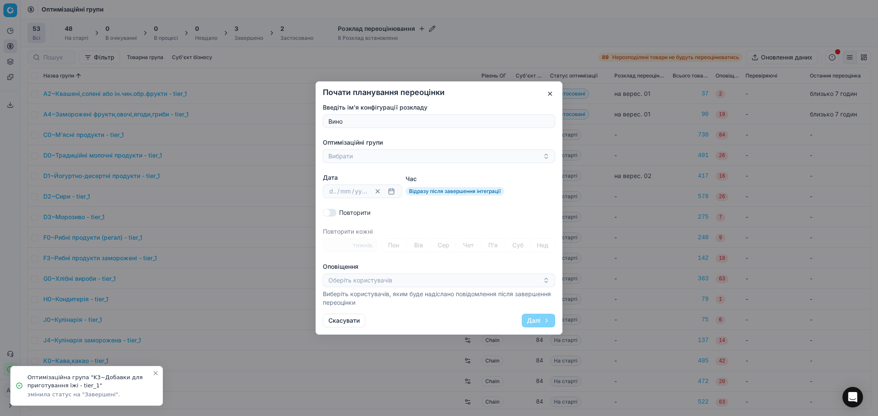
type input "Вино"
click at [361, 156] on button "Вибрати" at bounding box center [439, 157] width 232 height 14
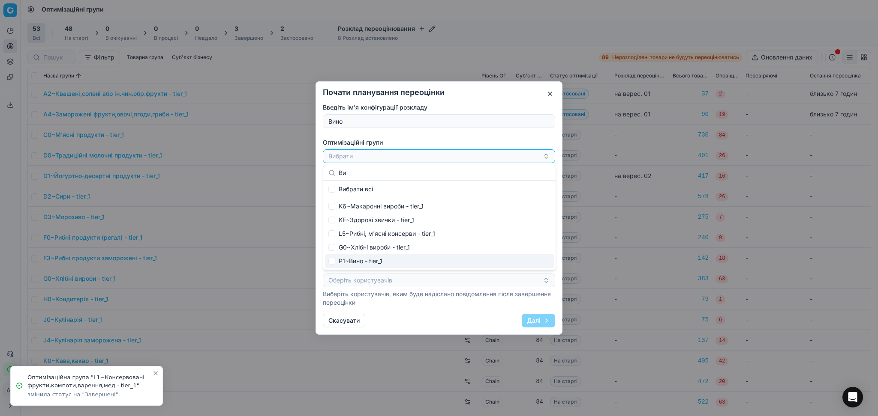
type input "Ви"
click at [359, 261] on div "P1~Вино - tier_1" at bounding box center [439, 262] width 229 height 14
checkbox input "true"
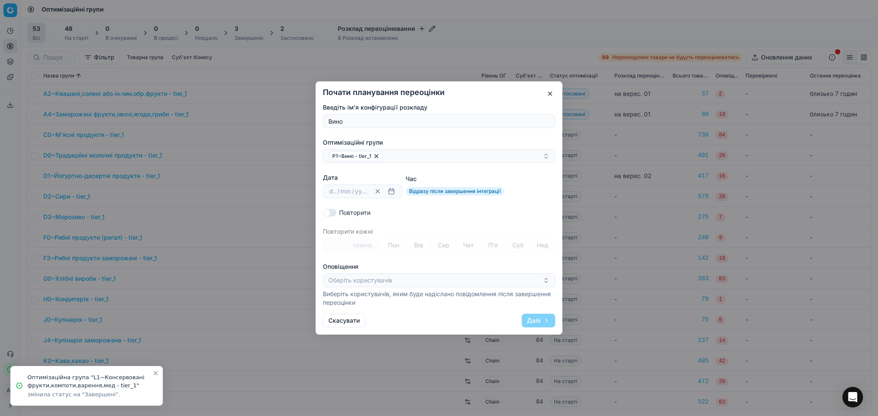
click at [476, 321] on div "Скасувати Далі" at bounding box center [439, 321] width 232 height 14
click at [362, 195] on div "dd / mm / yyyy Clear date" at bounding box center [362, 192] width 79 height 14
click at [392, 191] on button "button" at bounding box center [391, 191] width 10 height 10
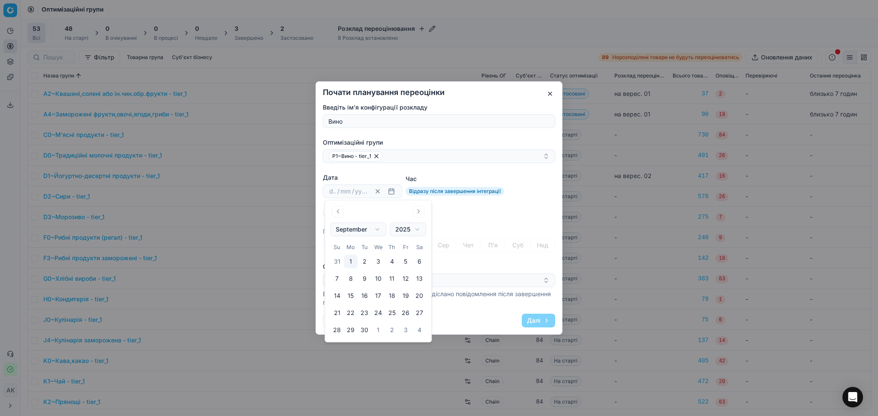
click at [407, 261] on button "5" at bounding box center [405, 262] width 14 height 14
type input "05"
type input "09"
type input "2025"
click at [519, 206] on div "Введіть ім'я конфігурації розкладу Вино Оптимізаційні групи P1~Вино - tier_1 Да…" at bounding box center [439, 205] width 232 height 204
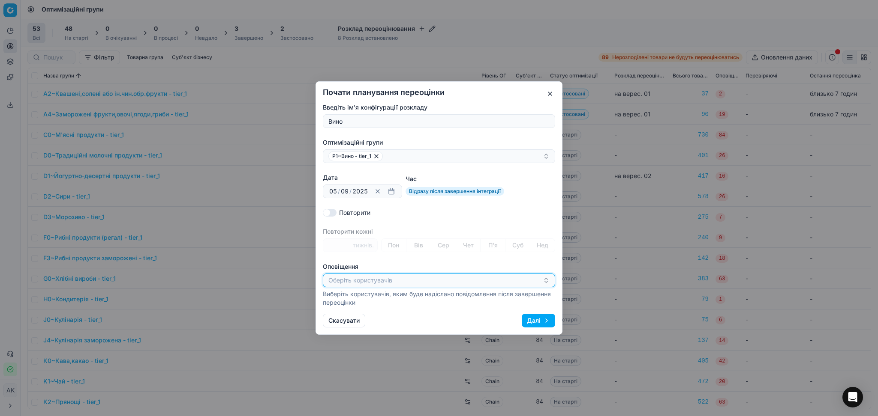
click at [459, 282] on button "Оберіть користувачів" at bounding box center [439, 281] width 232 height 14
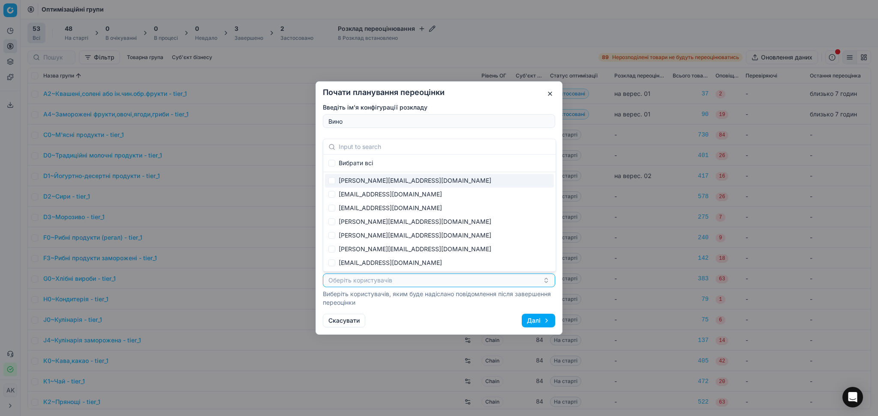
click at [361, 177] on div "[PERSON_NAME][EMAIL_ADDRESS][DOMAIN_NAME]" at bounding box center [439, 181] width 229 height 14
checkbox input "true"
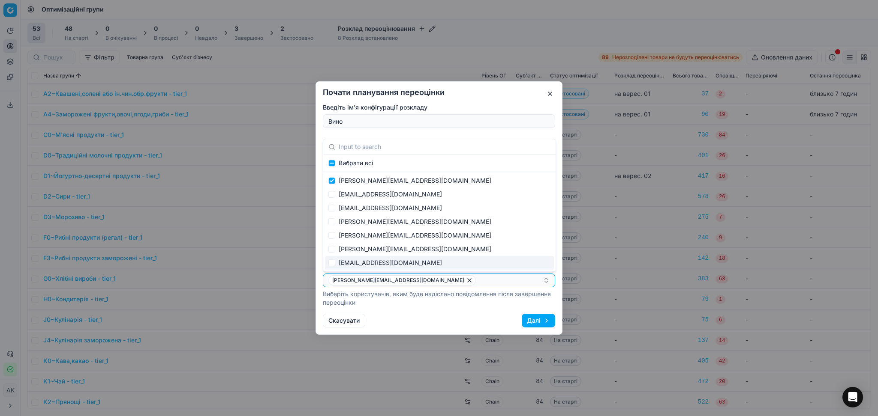
click at [426, 314] on div "Почати планування переоцінки Введіть ім'я конфігурації розкладу Вино Оптимізаці…" at bounding box center [438, 208] width 247 height 254
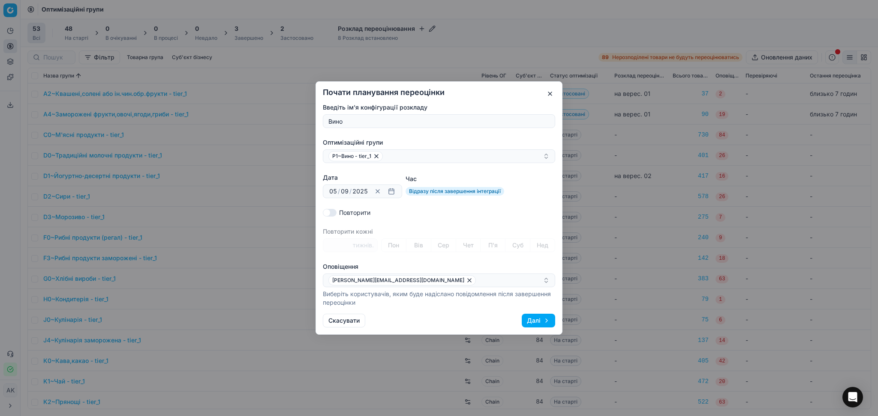
click at [528, 318] on button "Далі" at bounding box center [537, 321] width 33 height 14
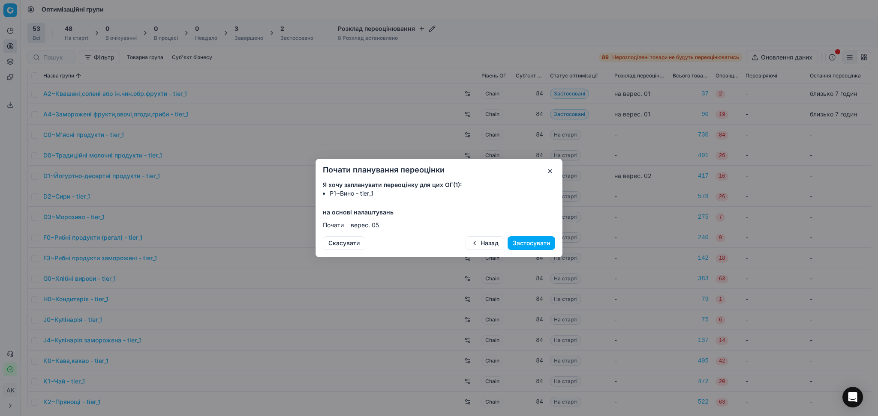
click at [531, 240] on button "Застосувати" at bounding box center [531, 244] width 48 height 14
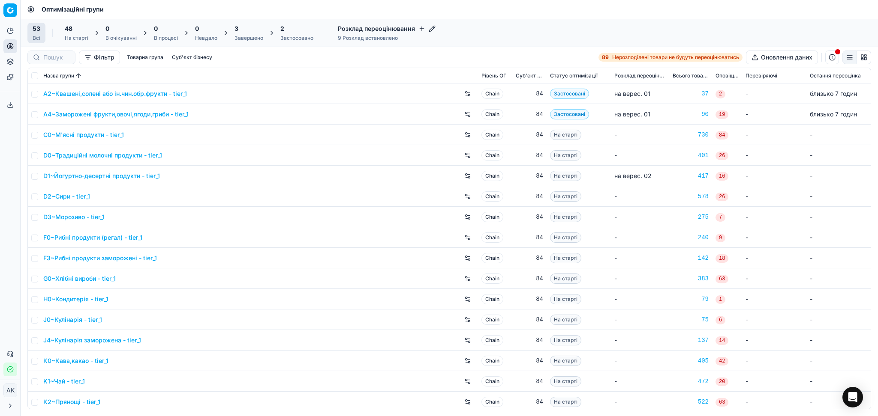
click at [243, 37] on div "Завершено" at bounding box center [248, 38] width 29 height 7
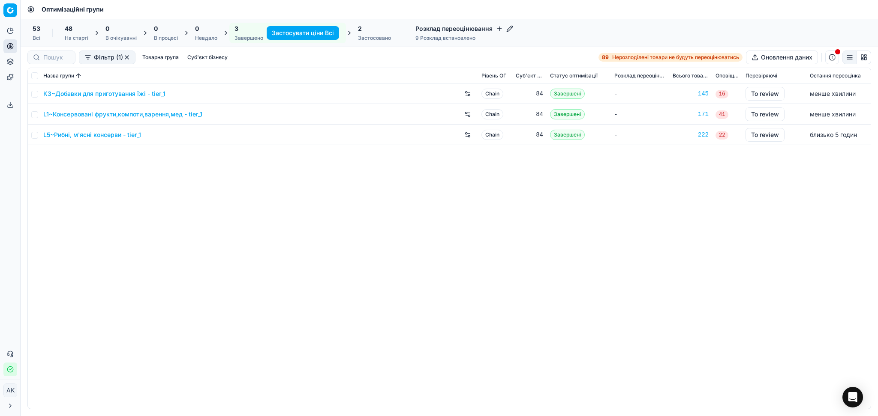
click at [90, 87] on div "K3~Добавки для приготування їжі - tier_1" at bounding box center [258, 94] width 431 height 14
click at [91, 92] on link "K3~Добавки для приготування їжі - tier_1" at bounding box center [104, 94] width 122 height 9
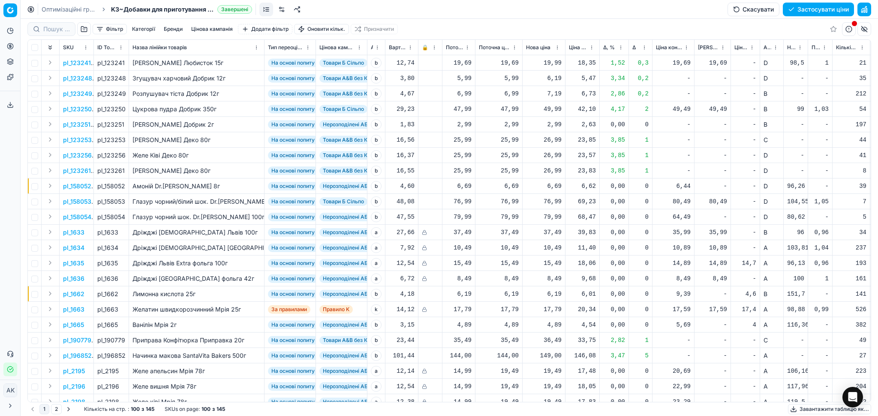
click at [826, 6] on button "Застосувати ціни" at bounding box center [817, 10] width 71 height 14
drag, startPoint x: 70, startPoint y: 9, endPoint x: 86, endPoint y: 6, distance: 15.8
click at [71, 9] on link "Оптимізаційні групи" at bounding box center [69, 9] width 55 height 9
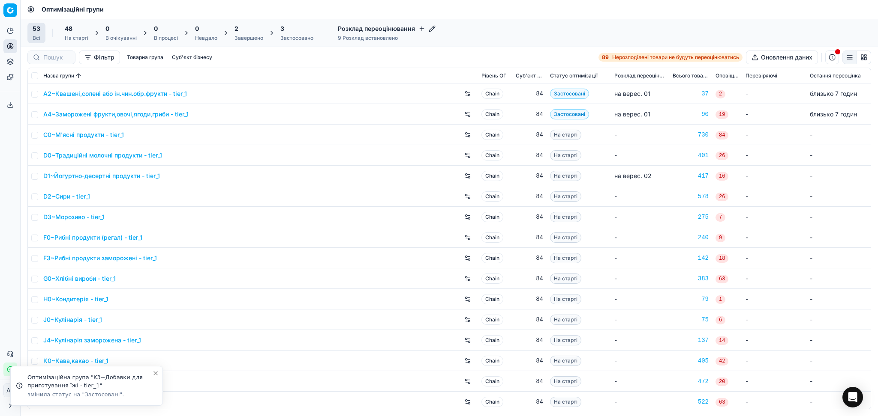
click at [298, 41] on div "Застосовано" at bounding box center [296, 38] width 33 height 7
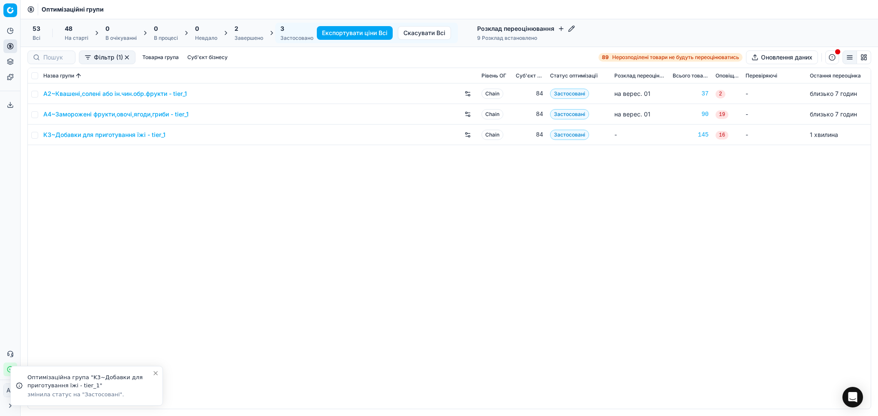
click at [103, 131] on link "K3~Добавки для приготування їжі - tier_1" at bounding box center [104, 135] width 122 height 9
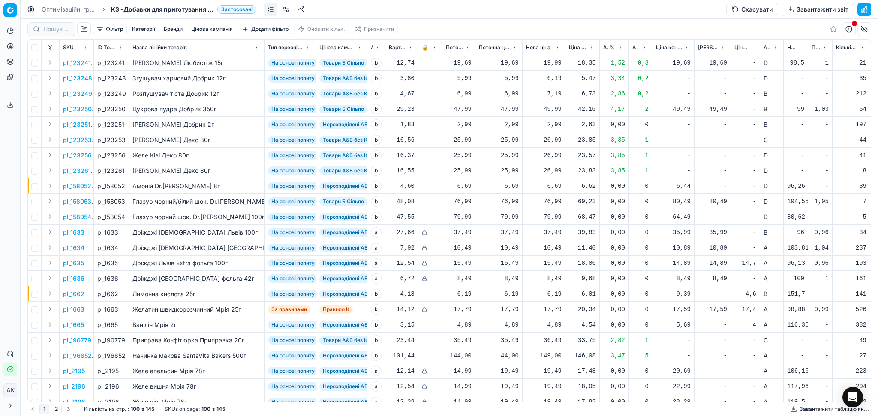
click at [821, 8] on button "Завантажити звіт" at bounding box center [817, 10] width 72 height 14
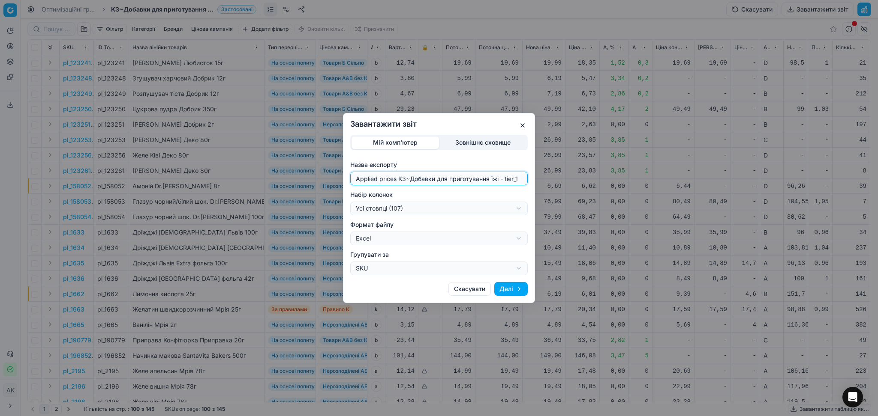
drag, startPoint x: 406, startPoint y: 179, endPoint x: 280, endPoint y: 180, distance: 126.0
click at [280, 180] on div "Завантажити звіт Мій комп'ютер Зовнішнє сховище Назва експорту Applied prices K…" at bounding box center [439, 208] width 878 height 416
type input "20250901~Добавки для приготування їжі - tier_1"
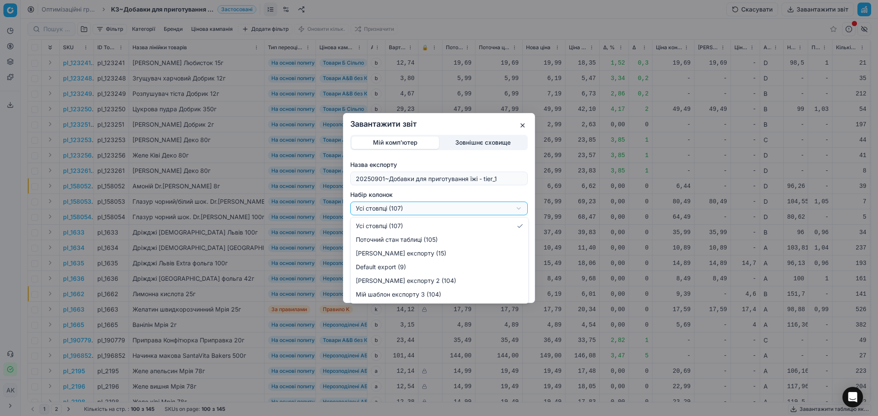
click at [383, 207] on div "Завантажити звіт Мій комп'ютер Зовнішнє сховище Назва експорту 20250901~Добавки…" at bounding box center [439, 208] width 878 height 416
select select "custom"
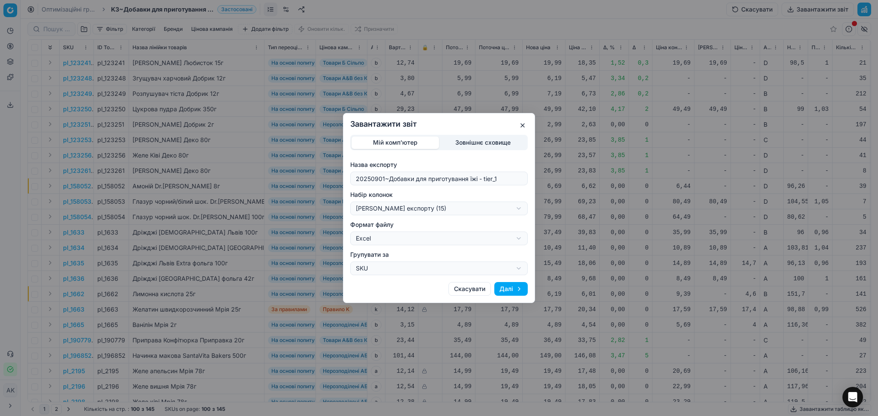
click at [423, 192] on label "Набір колонок" at bounding box center [438, 195] width 177 height 9
click at [423, 202] on button "[PERSON_NAME] експорту (15)" at bounding box center [438, 209] width 177 height 14
click at [506, 291] on button "Далі" at bounding box center [510, 289] width 33 height 14
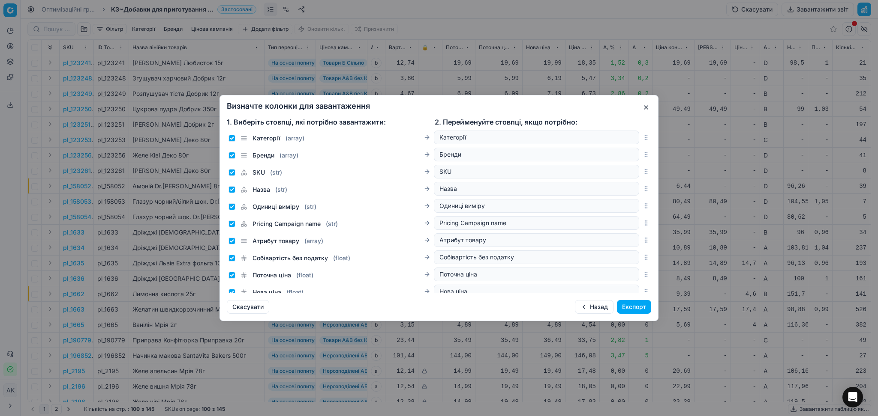
click at [635, 309] on button "Експорт" at bounding box center [634, 307] width 34 height 14
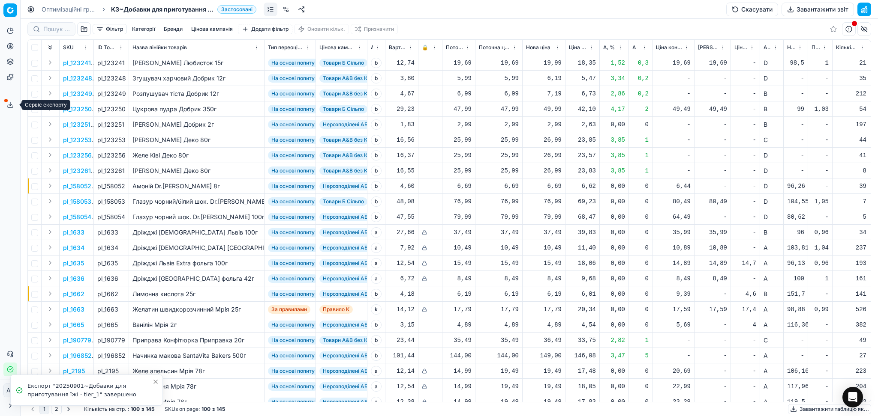
click at [10, 105] on line at bounding box center [10, 103] width 0 height 3
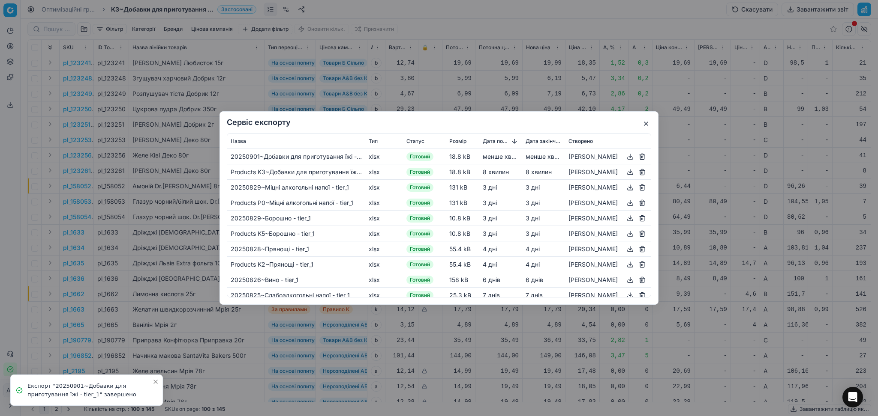
click at [625, 159] on button "button" at bounding box center [630, 157] width 10 height 10
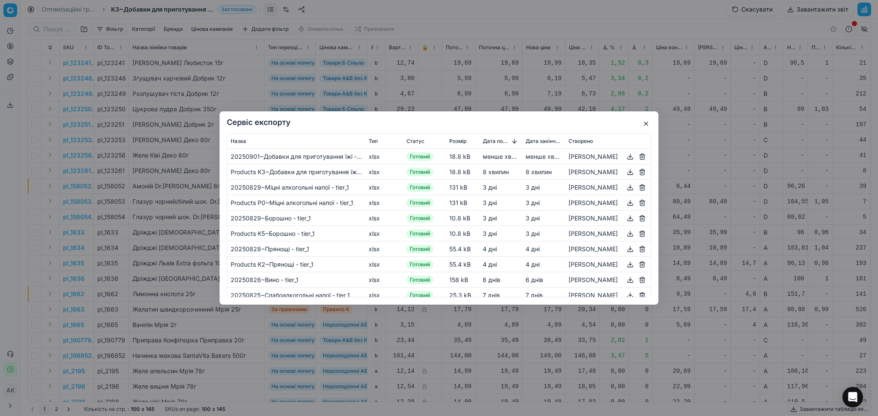
drag, startPoint x: 646, startPoint y: 123, endPoint x: 644, endPoint y: 115, distance: 8.5
click at [646, 124] on button "button" at bounding box center [646, 124] width 10 height 10
